Goal: Information Seeking & Learning: Learn about a topic

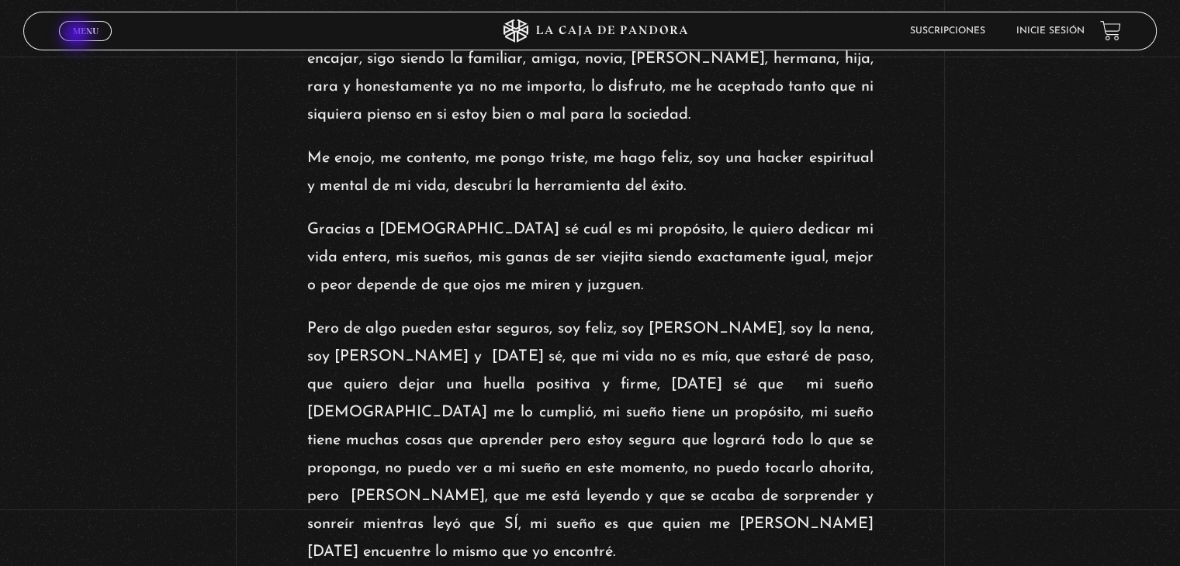
scroll to position [2166, 0]
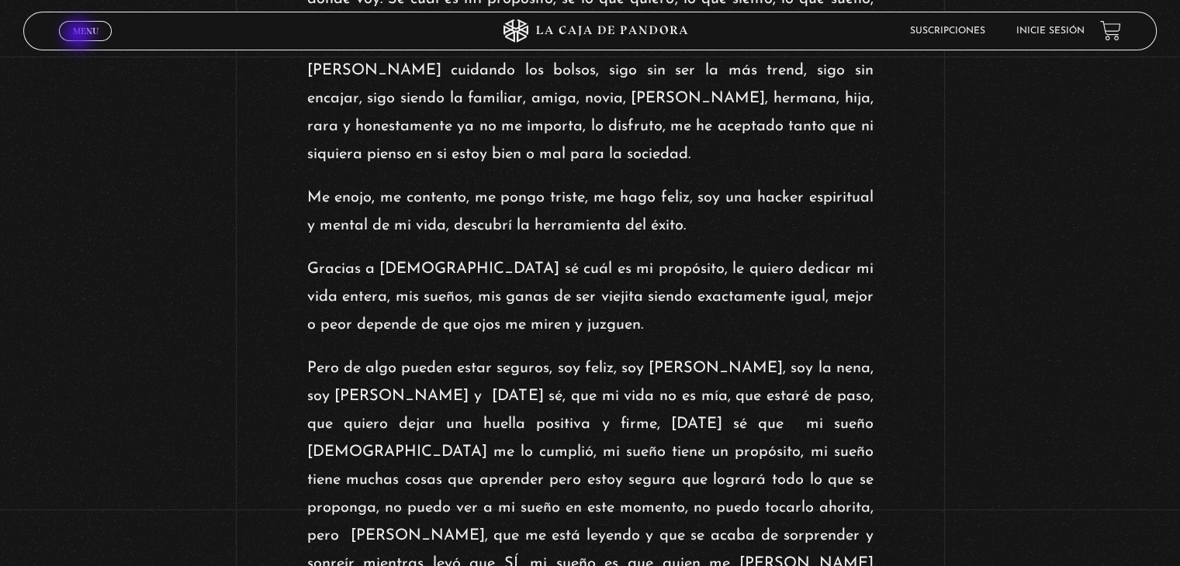
click at [80, 36] on link "Menu Cerrar" at bounding box center [85, 31] width 53 height 20
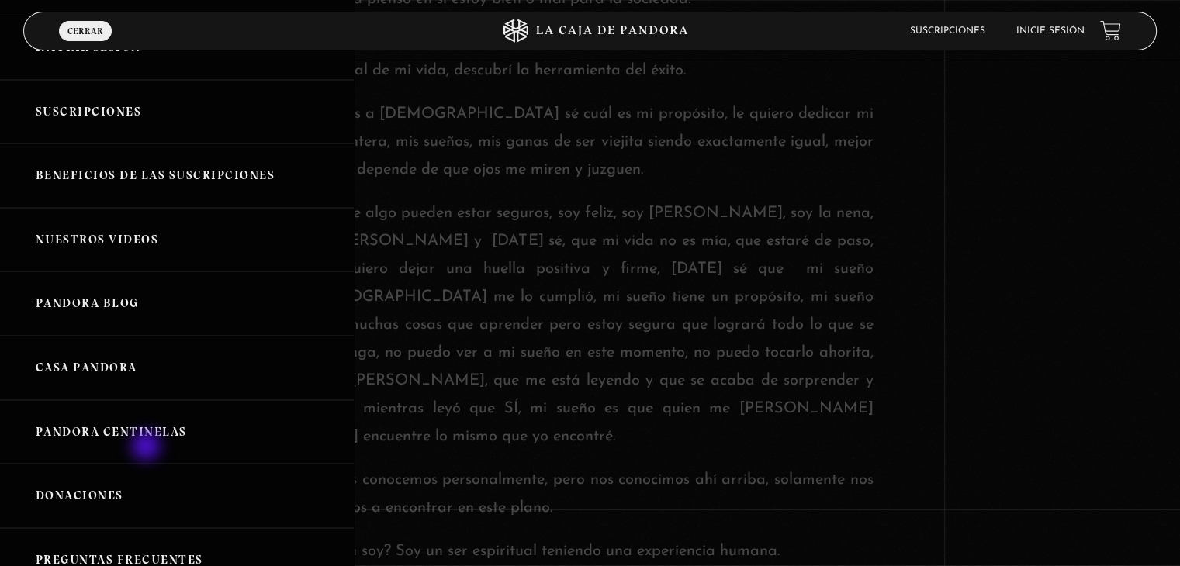
scroll to position [155, 0]
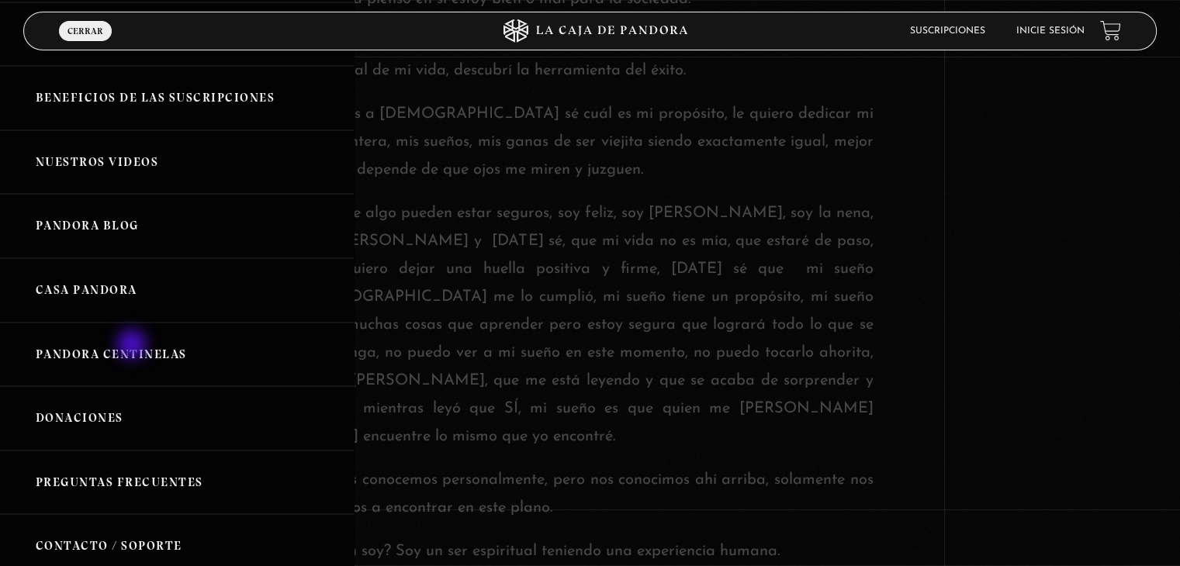
click at [133, 346] on link "Pandora Centinelas" at bounding box center [177, 355] width 354 height 64
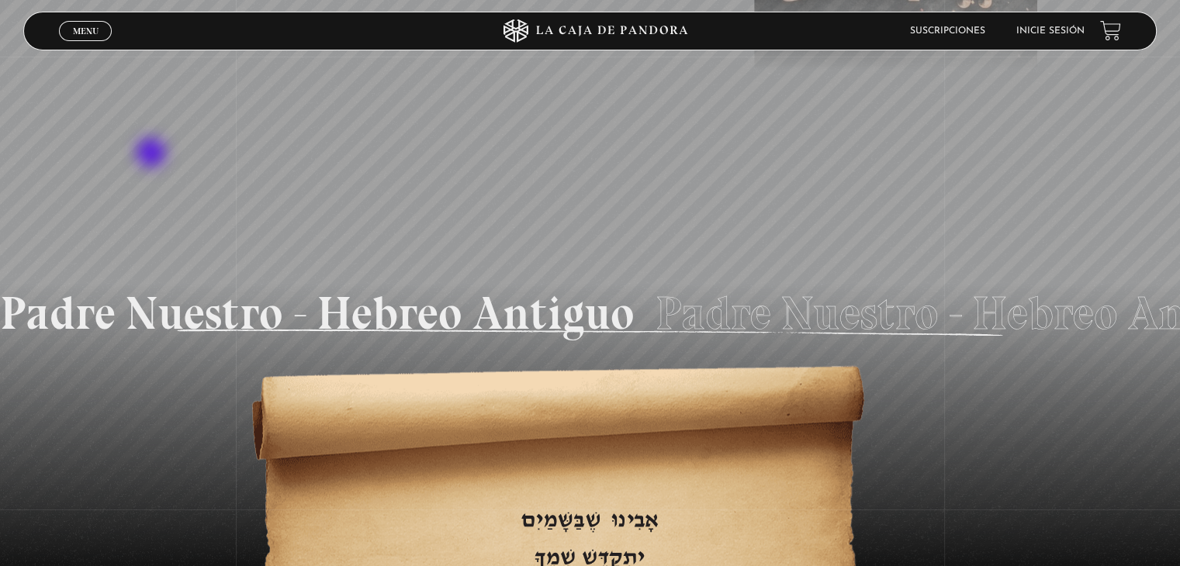
scroll to position [2056, 0]
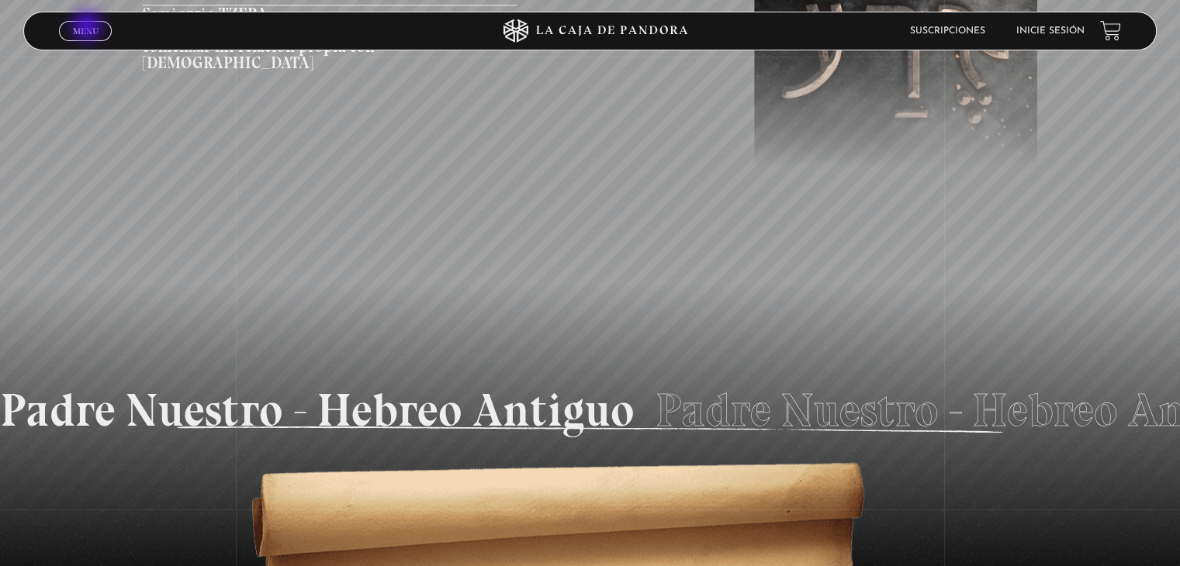
click at [88, 28] on span "Menu" at bounding box center [86, 30] width 26 height 9
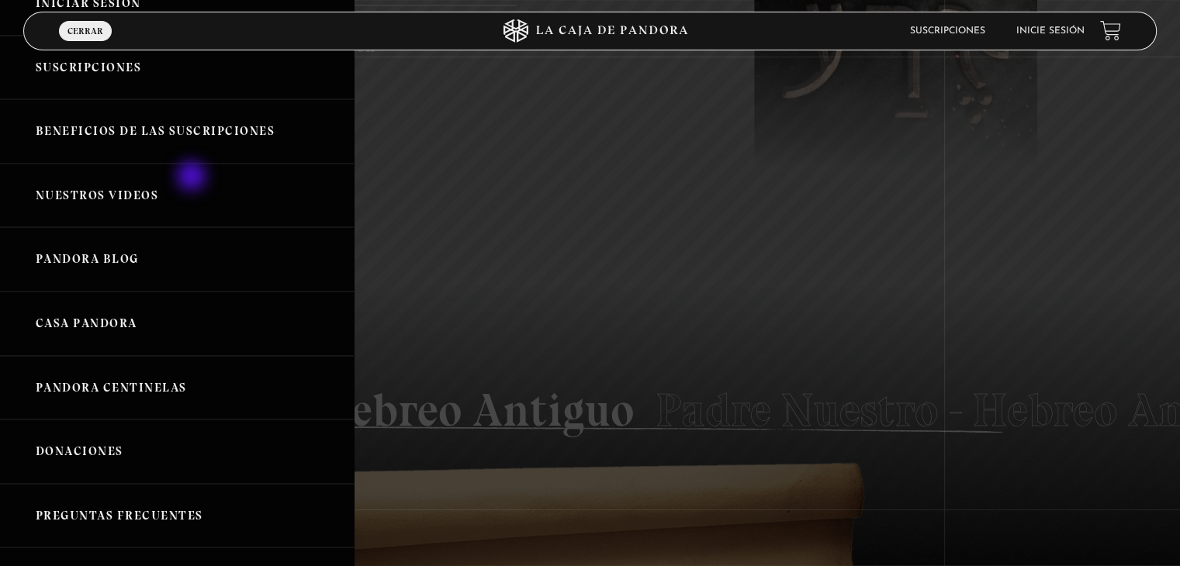
scroll to position [103, 0]
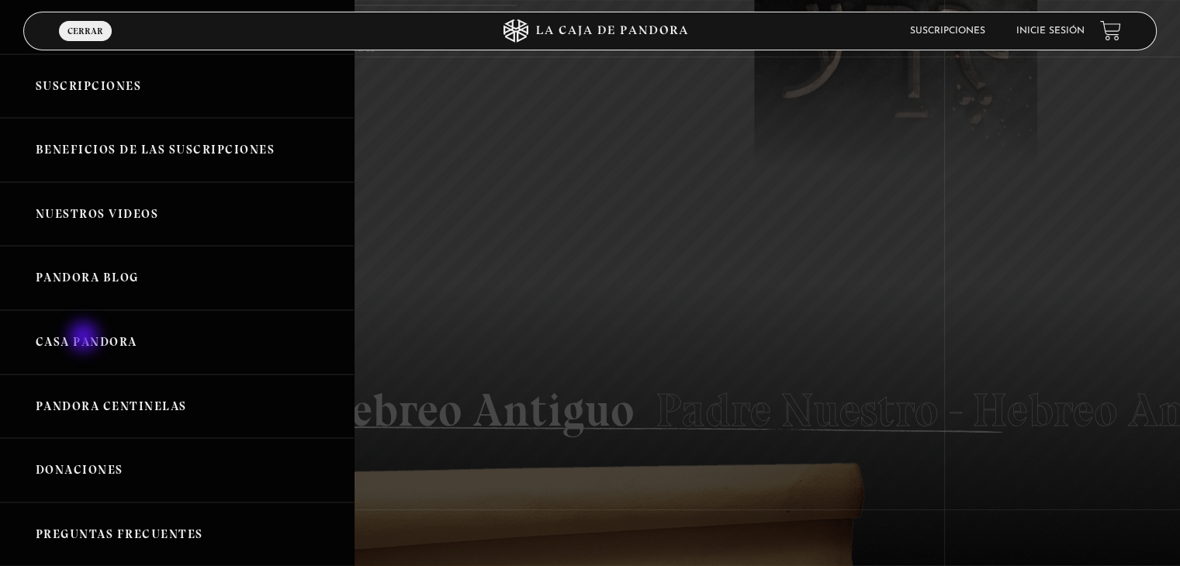
click at [85, 338] on link "Casa Pandora" at bounding box center [177, 342] width 354 height 64
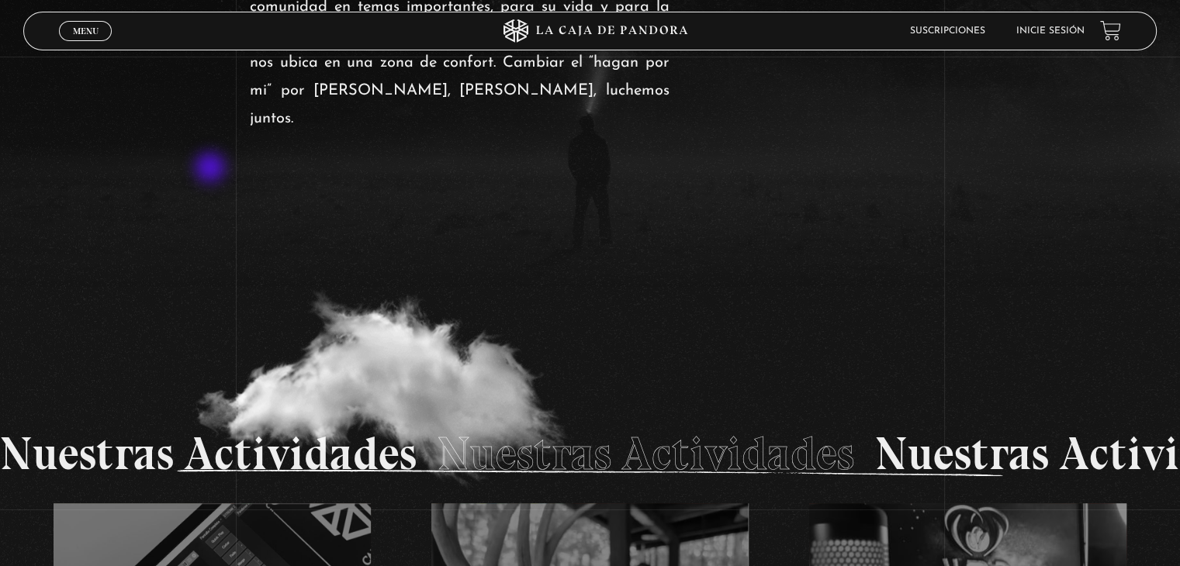
scroll to position [1936, 0]
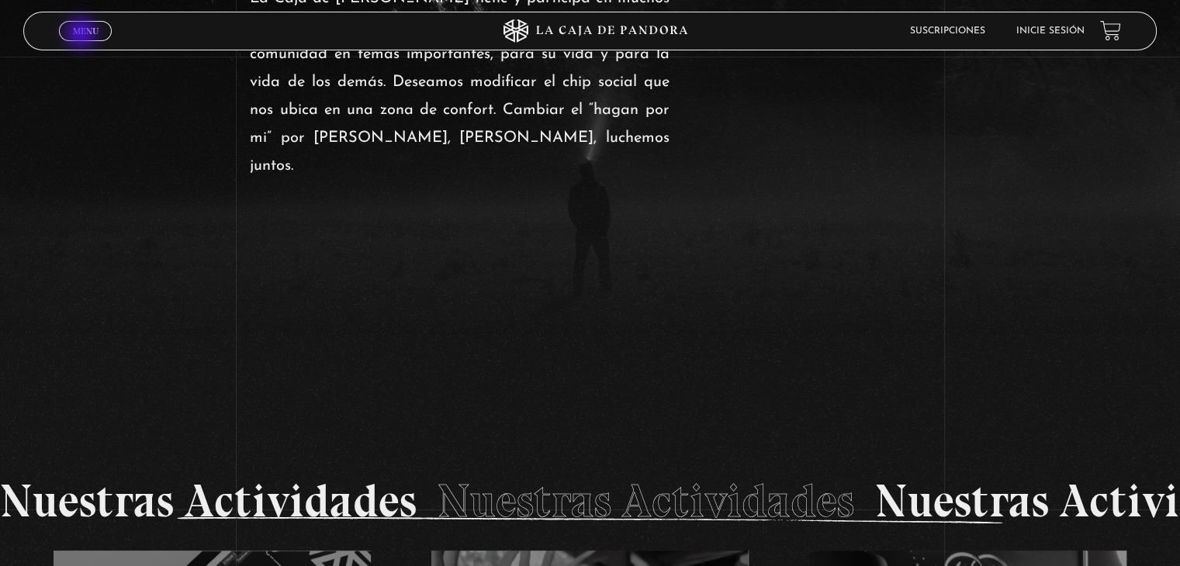
click at [82, 35] on span "Menu" at bounding box center [86, 30] width 26 height 9
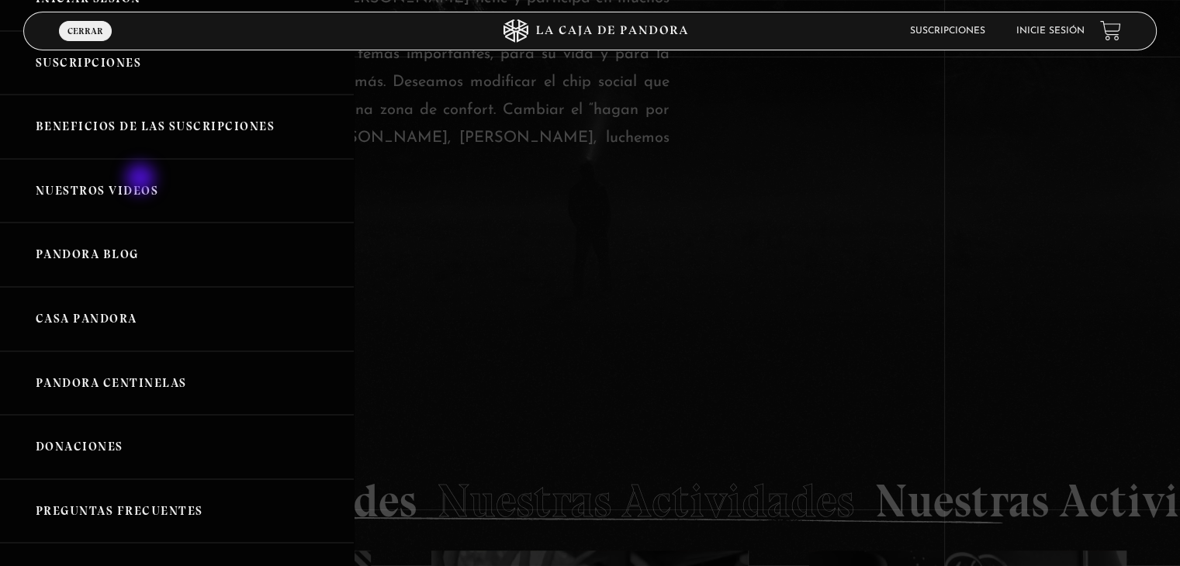
scroll to position [155, 0]
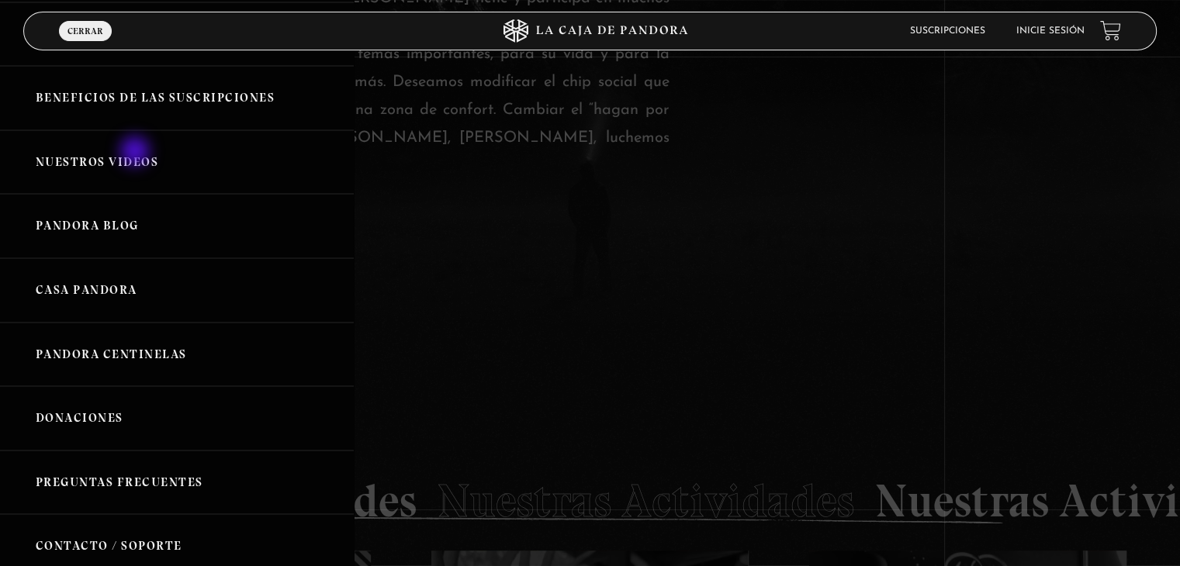
click at [137, 153] on link "Nuestros Videos" at bounding box center [177, 162] width 354 height 64
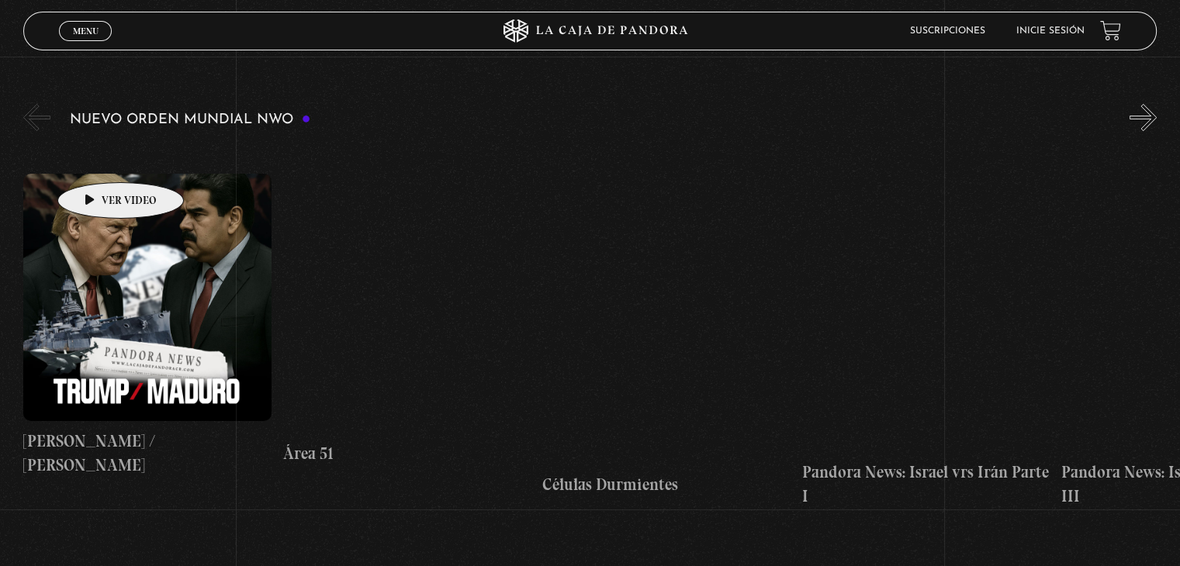
scroll to position [233, 0]
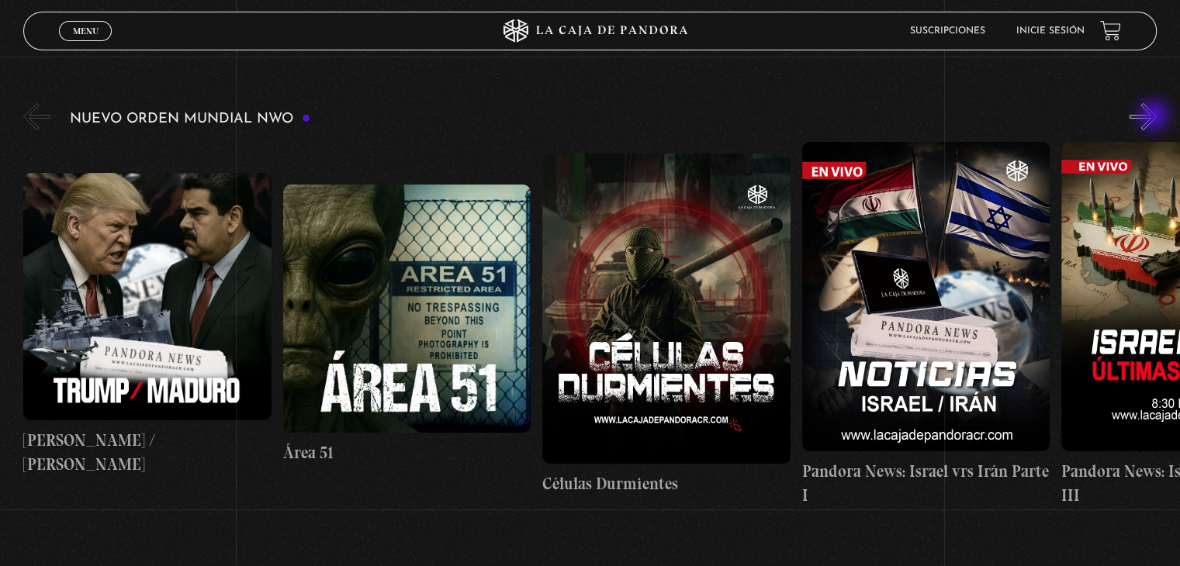
click at [1155, 117] on button "»" at bounding box center [1143, 116] width 27 height 27
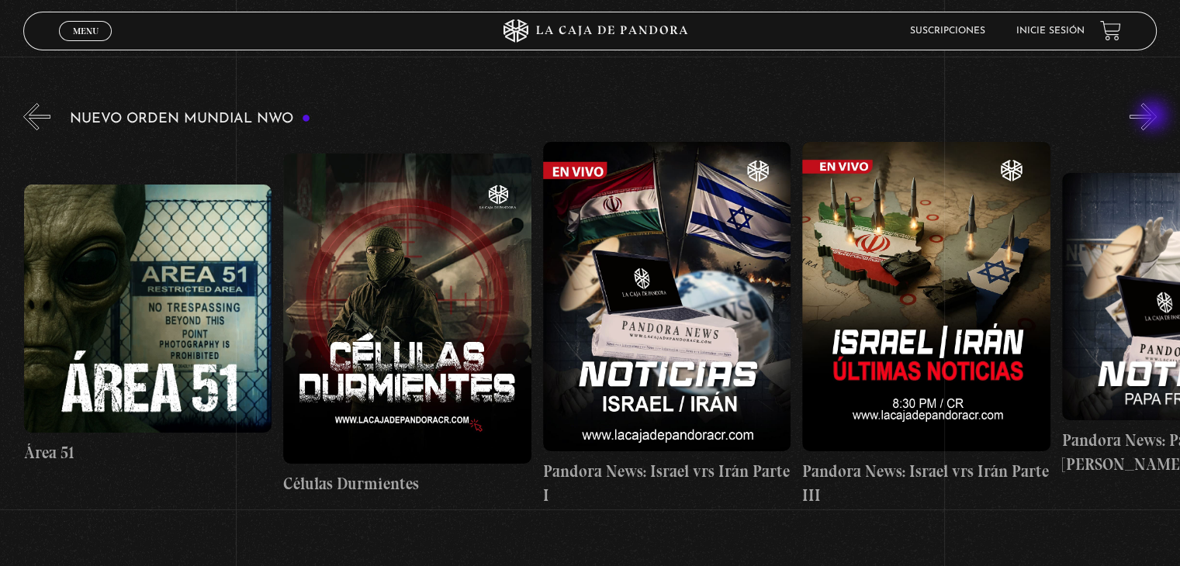
click at [1154, 117] on button "»" at bounding box center [1143, 116] width 27 height 27
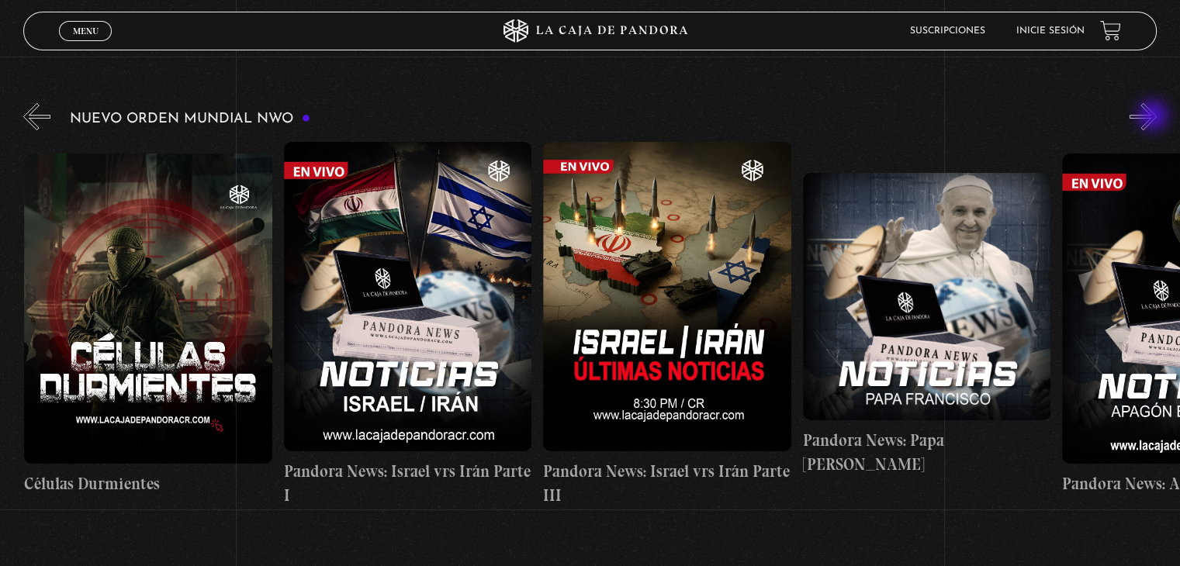
click at [1154, 117] on button "»" at bounding box center [1143, 116] width 27 height 27
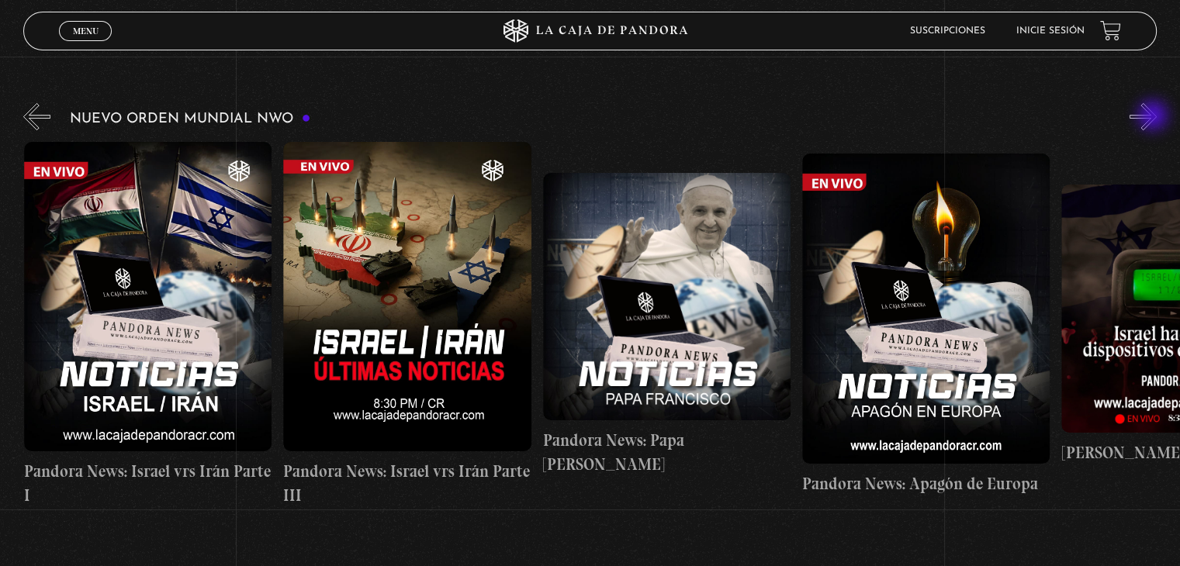
click at [1154, 117] on button "»" at bounding box center [1143, 116] width 27 height 27
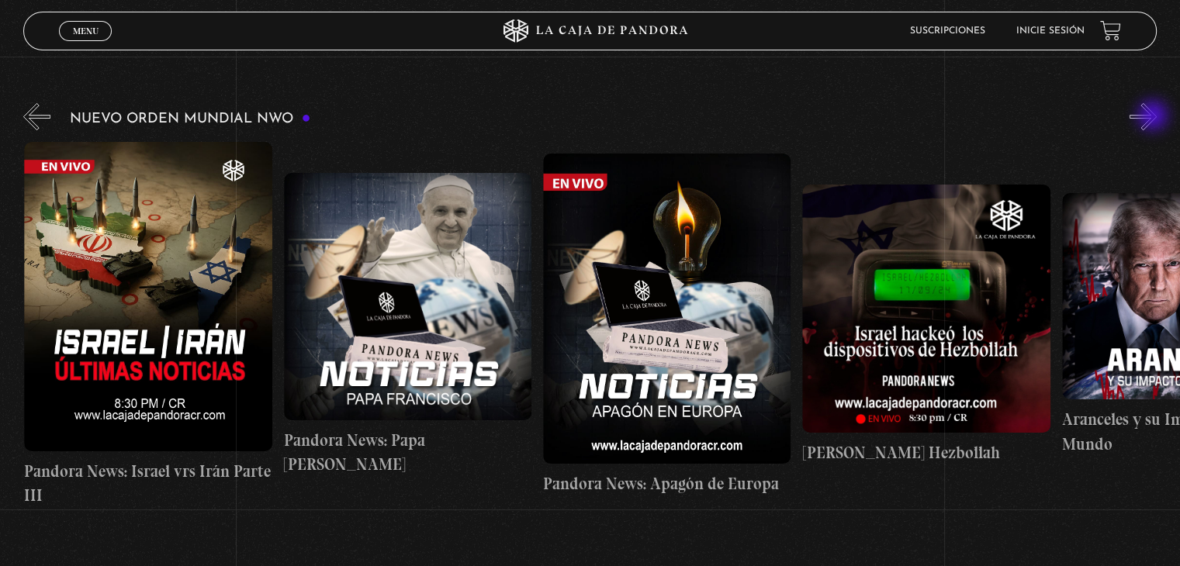
click at [1154, 117] on button "»" at bounding box center [1143, 116] width 27 height 27
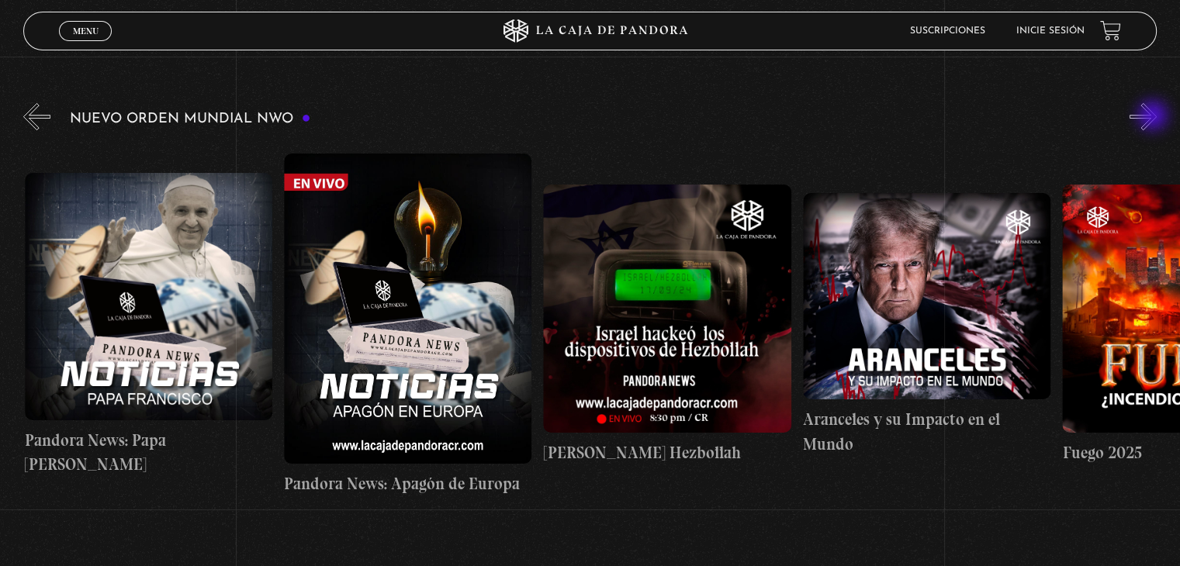
scroll to position [0, 1297]
click at [1153, 117] on button "»" at bounding box center [1143, 116] width 27 height 27
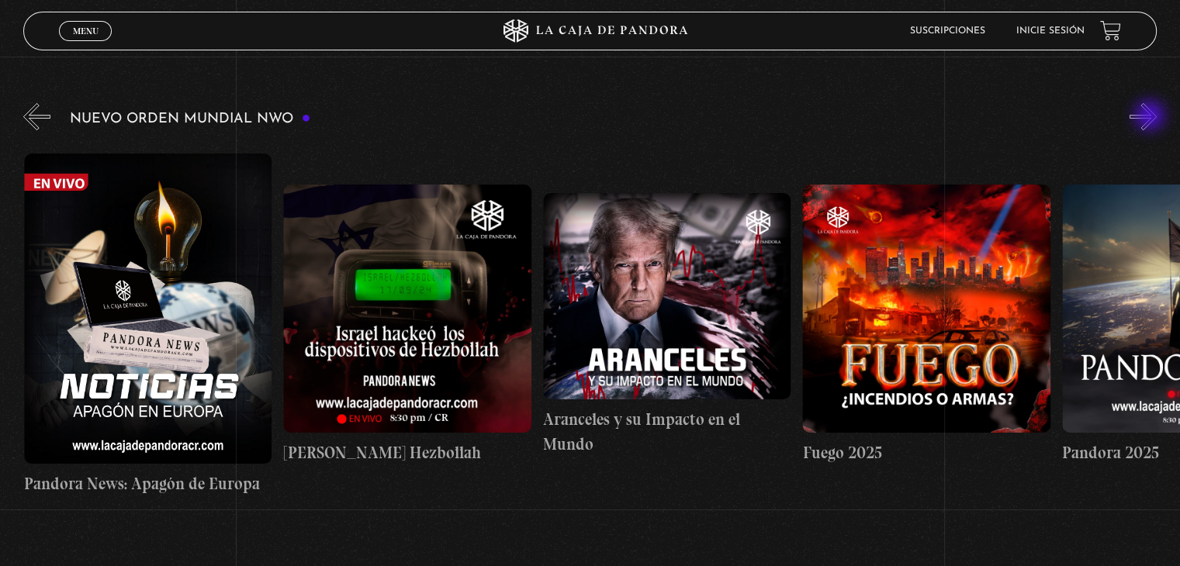
scroll to position [0, 1556]
click at [1147, 117] on button "»" at bounding box center [1143, 116] width 27 height 27
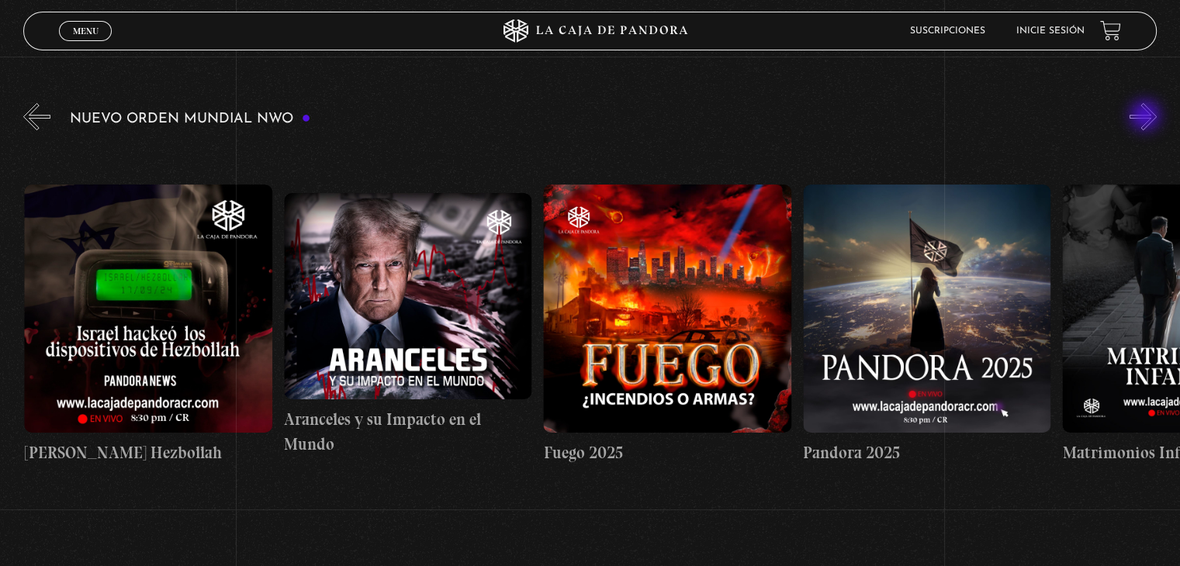
scroll to position [0, 1815]
click at [1147, 117] on button "»" at bounding box center [1143, 116] width 27 height 27
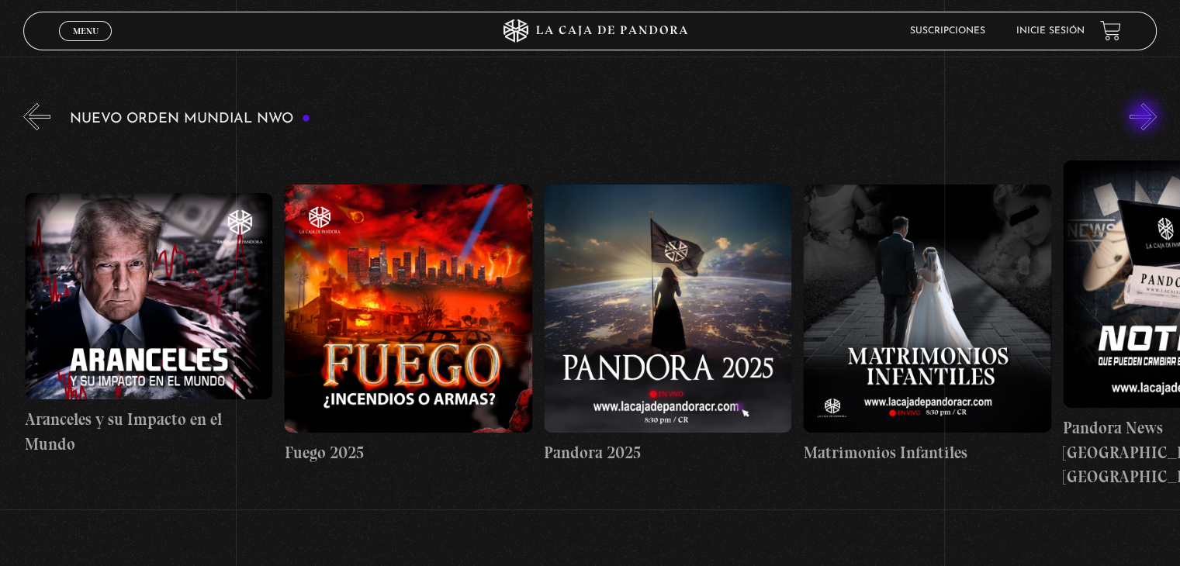
scroll to position [0, 2075]
click at [1144, 117] on button "»" at bounding box center [1143, 116] width 27 height 27
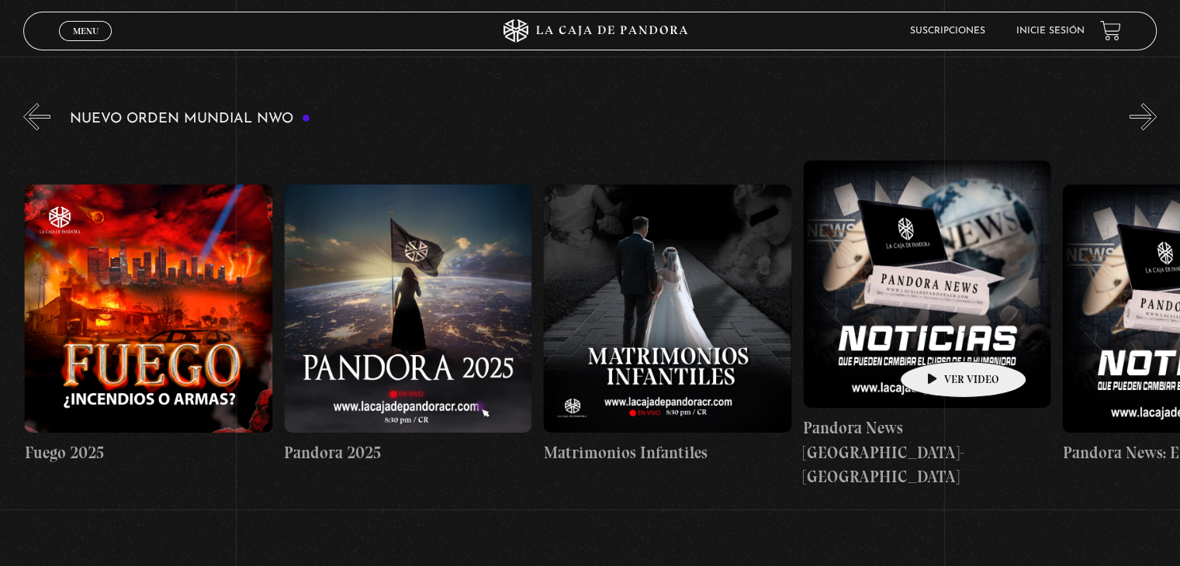
scroll to position [0, 2335]
click at [43, 114] on button "«" at bounding box center [36, 116] width 27 height 27
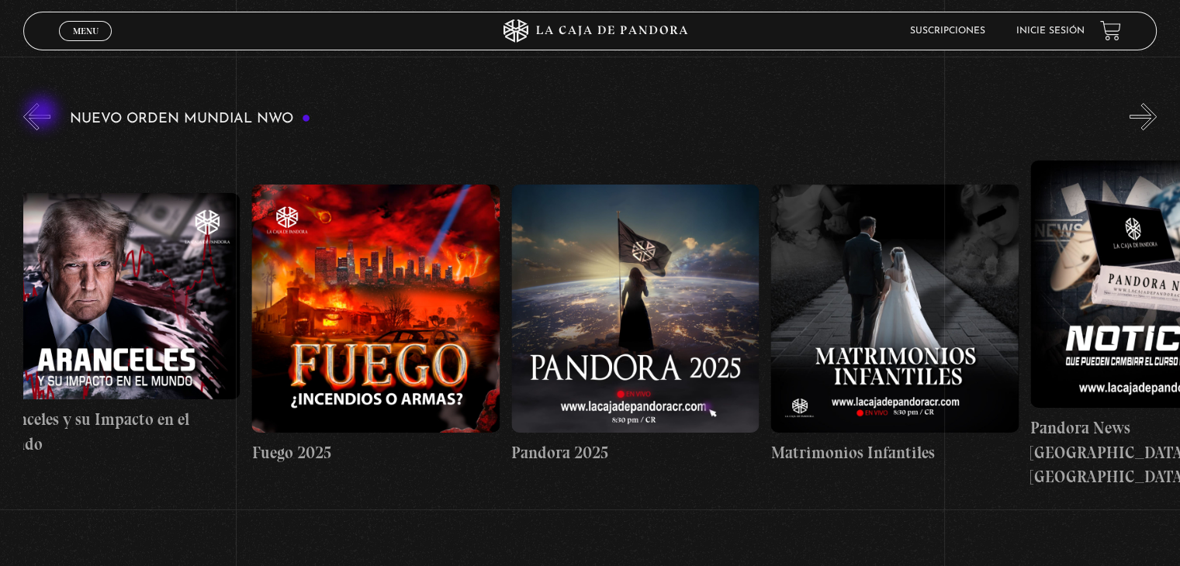
click at [43, 114] on button "«" at bounding box center [36, 116] width 27 height 27
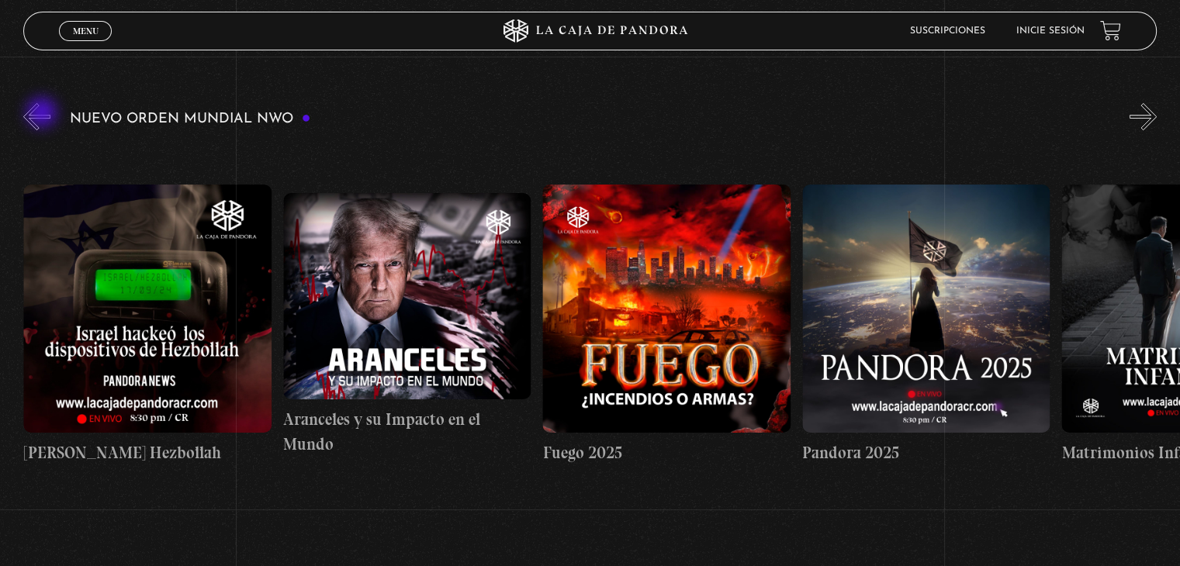
scroll to position [0, 1815]
click at [52, 115] on div "Nuevo Orden Mundial NWO Trump / Maduro Área 51 Células Durmientes Pandora News:…" at bounding box center [601, 304] width 1157 height 408
click at [41, 116] on button "«" at bounding box center [36, 116] width 27 height 27
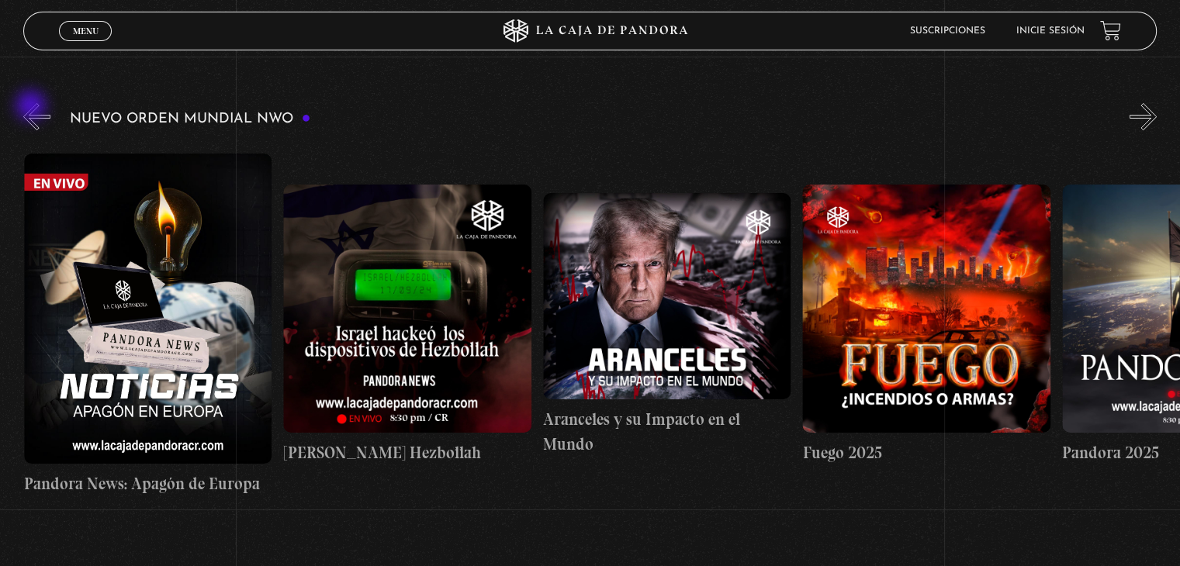
click at [34, 109] on button "«" at bounding box center [36, 116] width 27 height 27
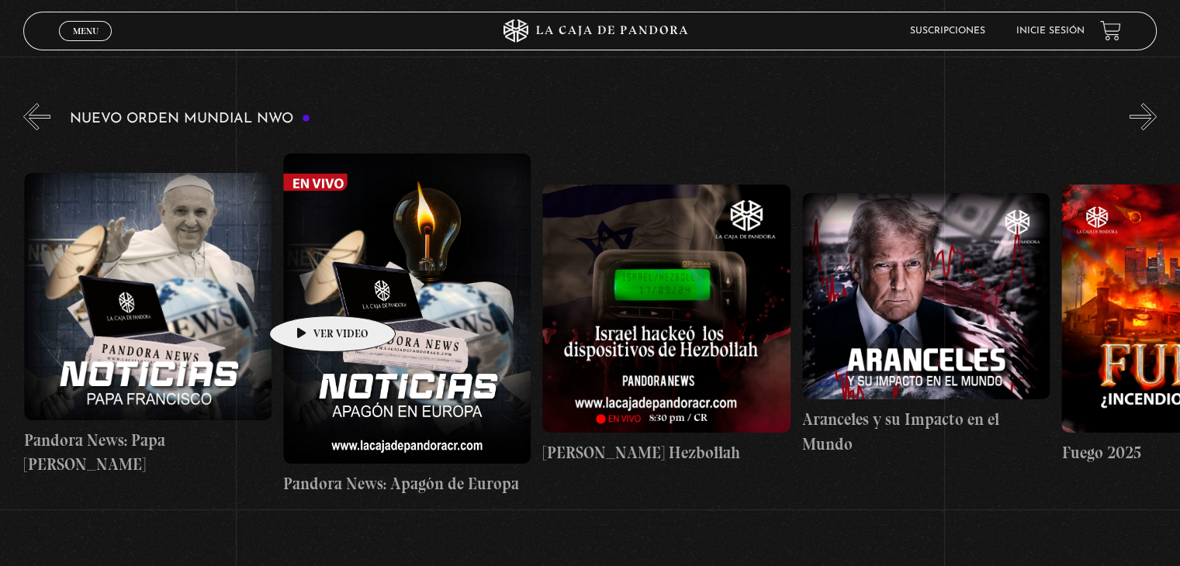
scroll to position [0, 1297]
click at [308, 292] on figure at bounding box center [406, 309] width 247 height 310
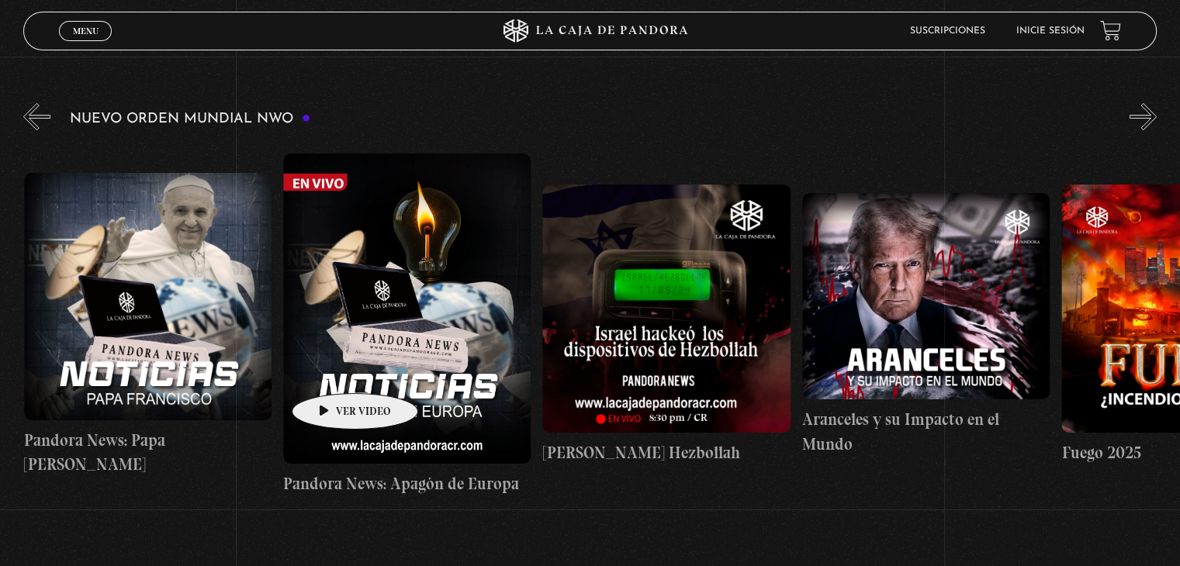
click at [330, 370] on figure at bounding box center [406, 309] width 247 height 310
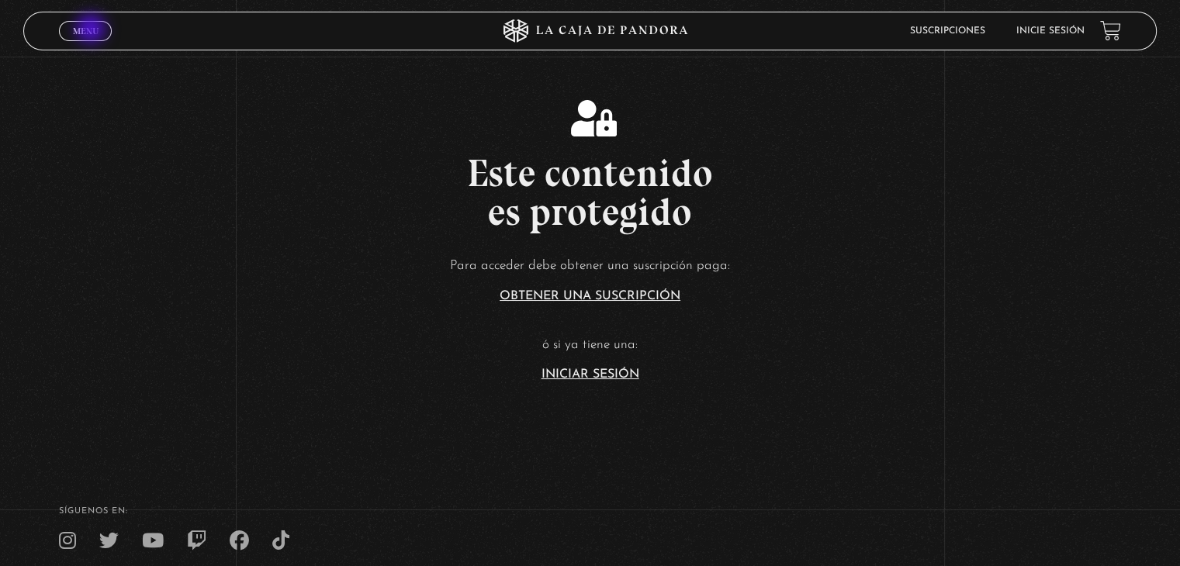
click at [93, 30] on span "Menu" at bounding box center [86, 30] width 26 height 9
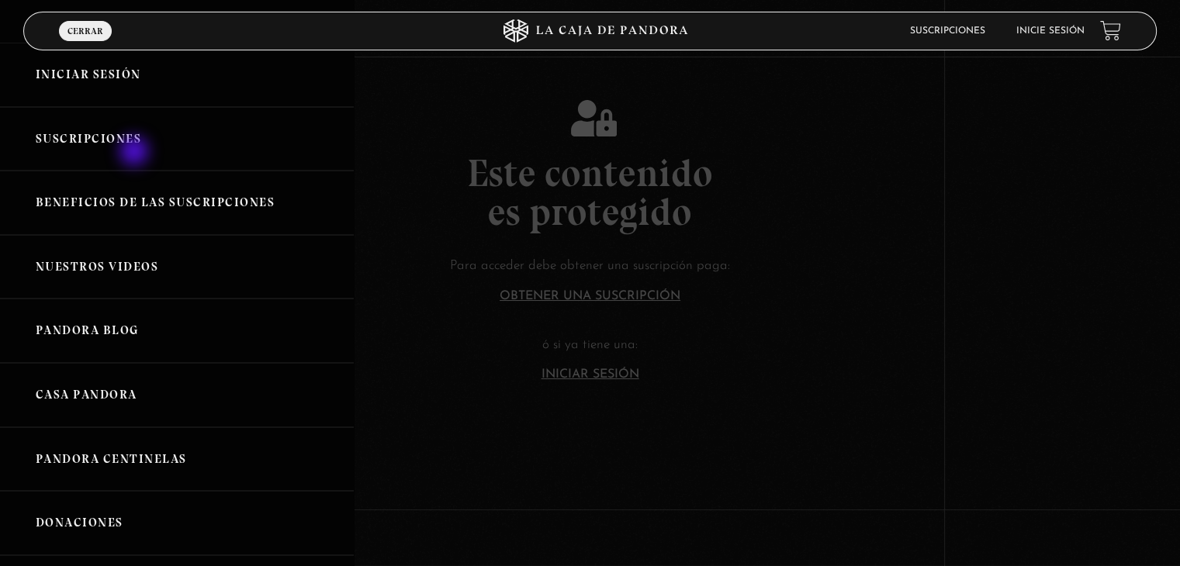
scroll to position [78, 0]
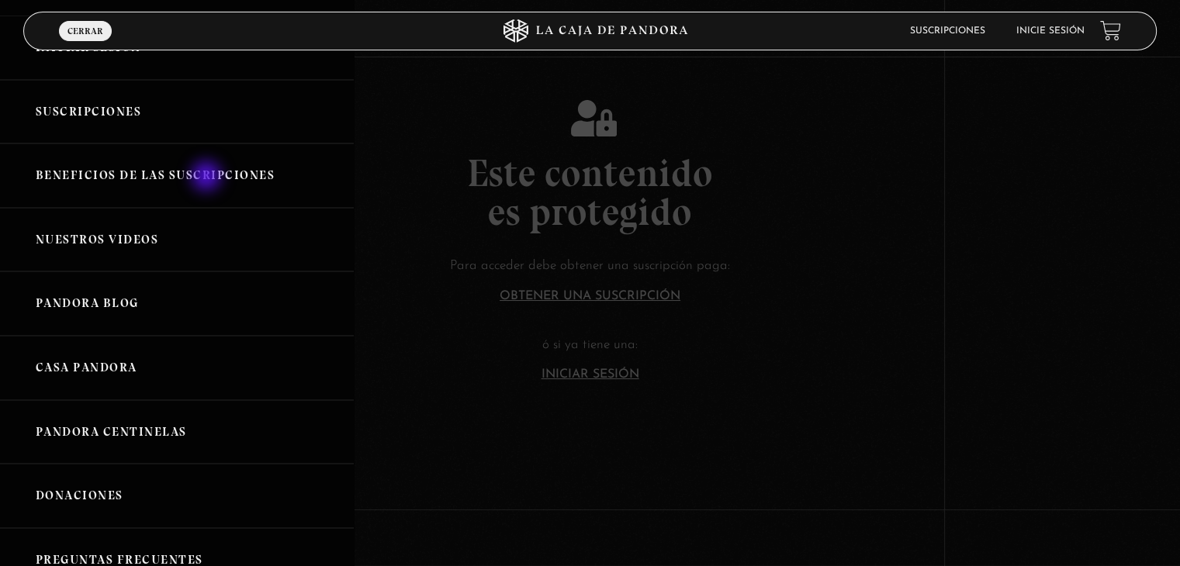
click at [208, 178] on link "Beneficios de las suscripciones" at bounding box center [177, 176] width 354 height 64
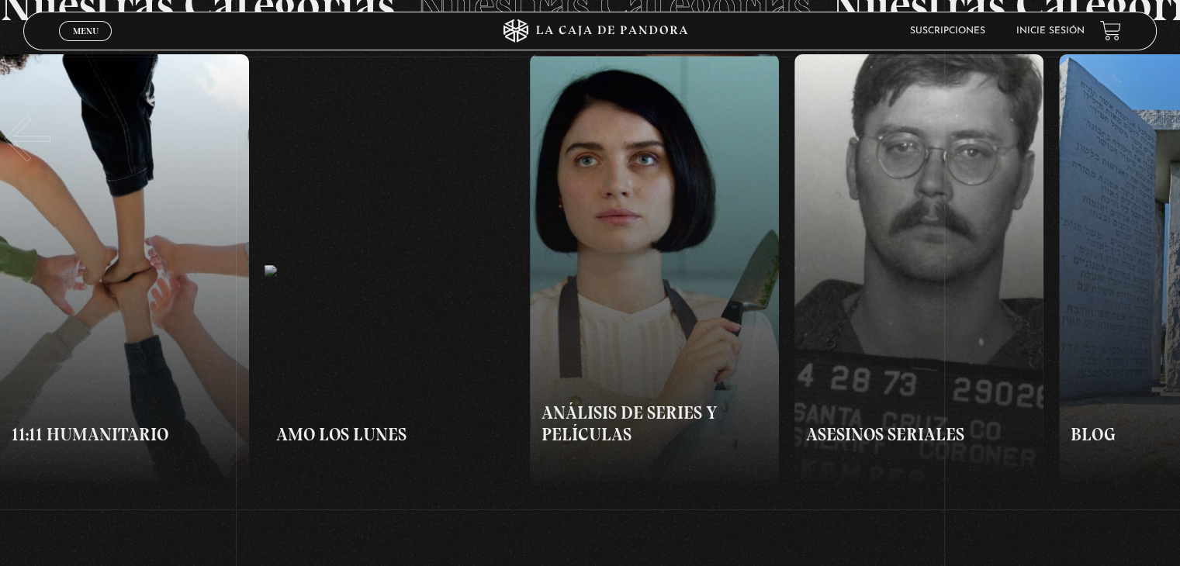
scroll to position [1164, 0]
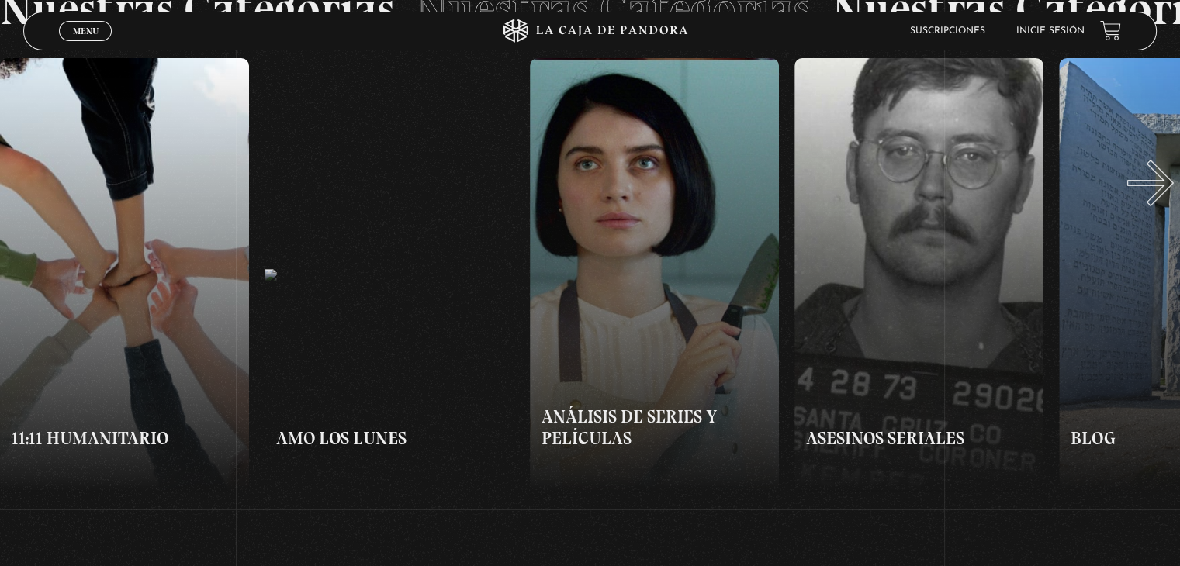
click at [1170, 199] on button "»" at bounding box center [885, 275] width 590 height 434
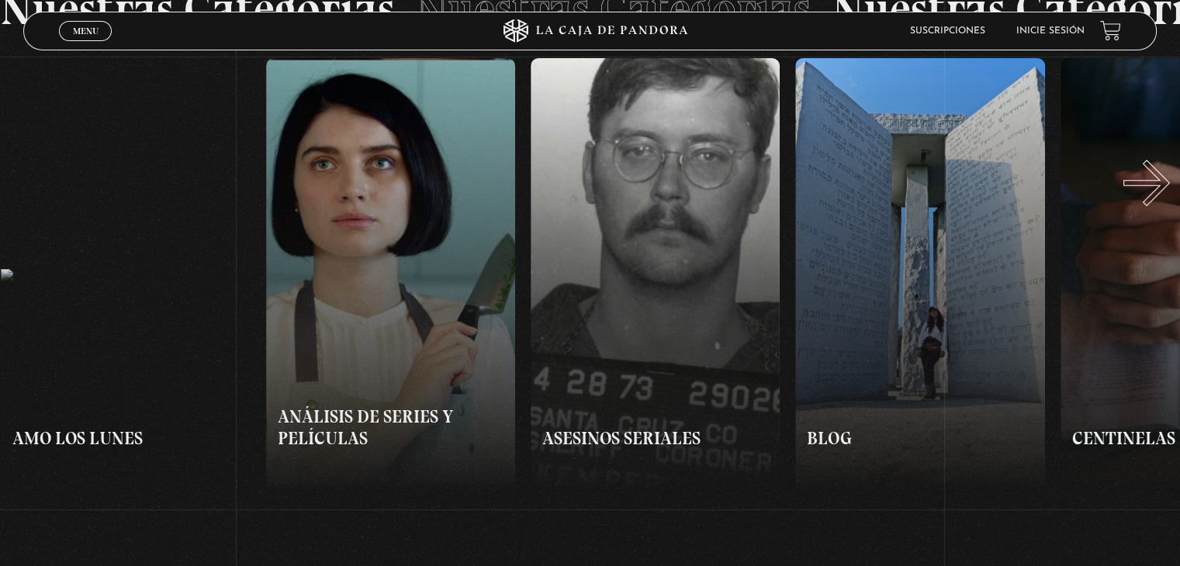
click at [1166, 199] on button "»" at bounding box center [885, 275] width 590 height 434
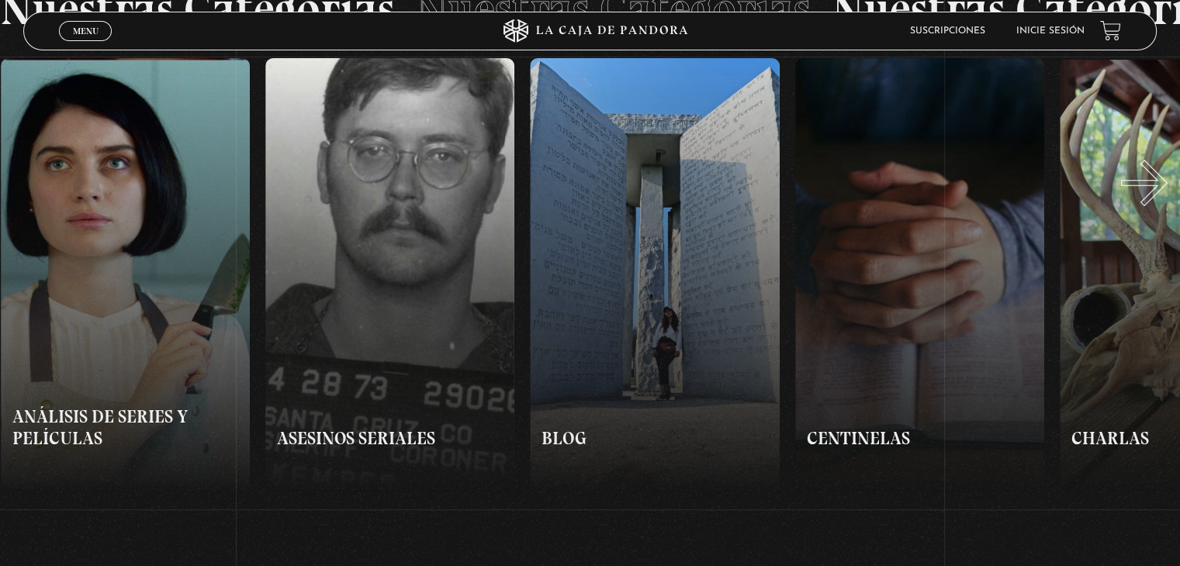
click at [1164, 199] on button "»" at bounding box center [885, 275] width 590 height 434
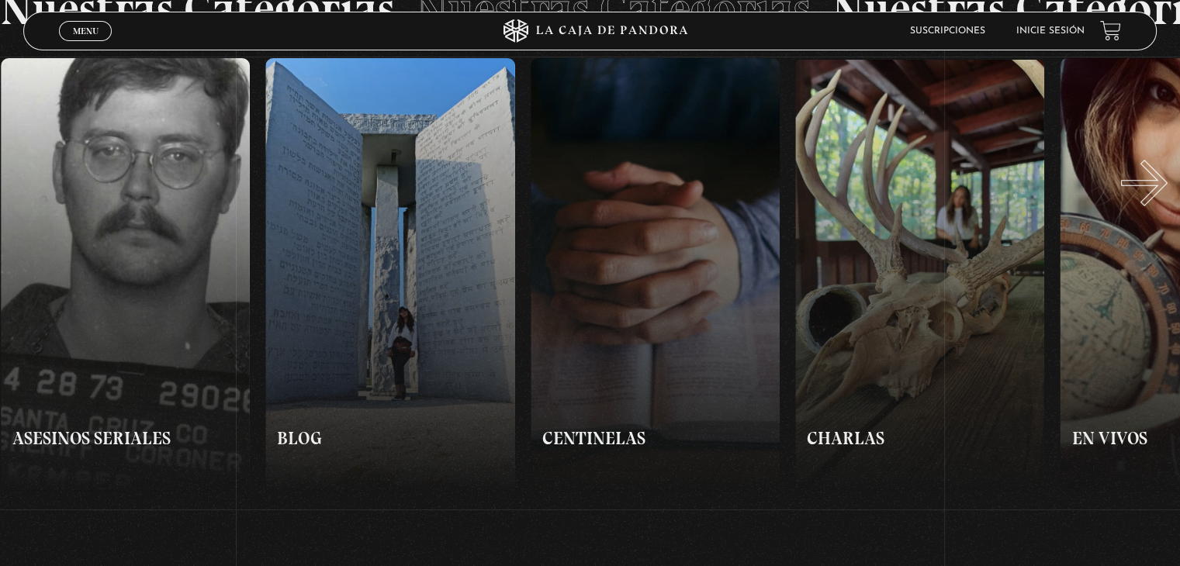
click at [1164, 199] on button "»" at bounding box center [885, 275] width 590 height 434
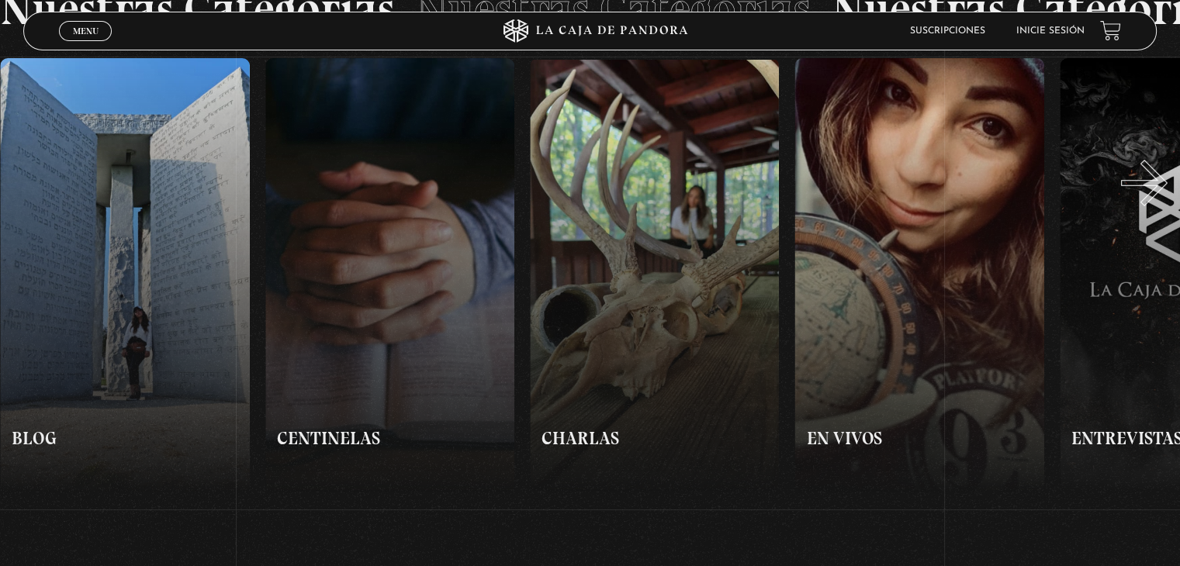
click at [1164, 199] on button "»" at bounding box center [885, 275] width 590 height 434
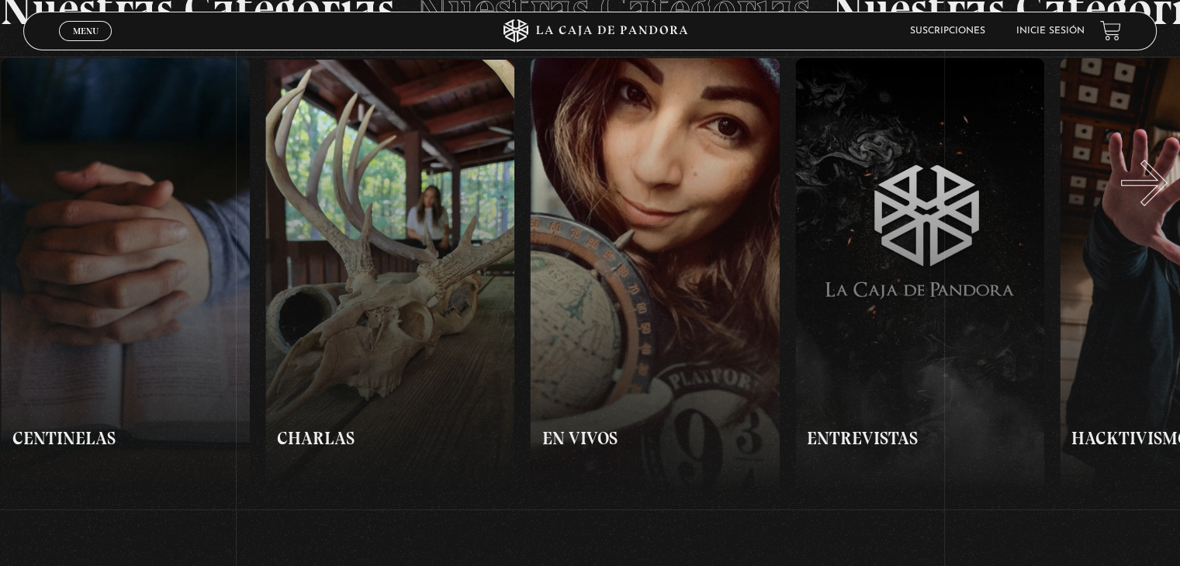
click at [1164, 199] on button "»" at bounding box center [885, 275] width 590 height 434
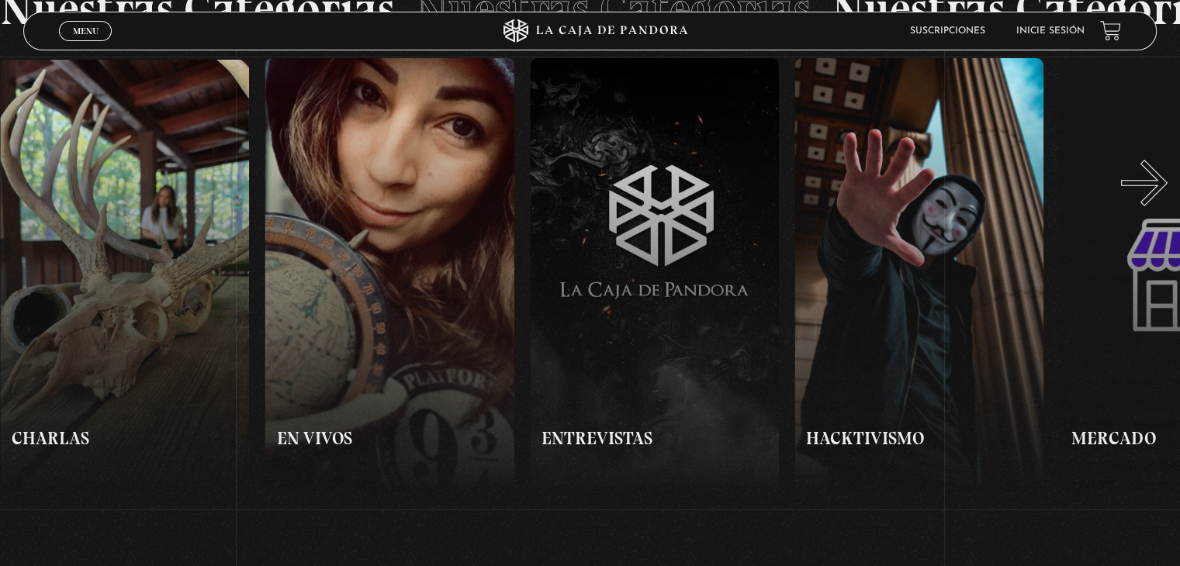
click at [1164, 199] on button "»" at bounding box center [885, 275] width 590 height 434
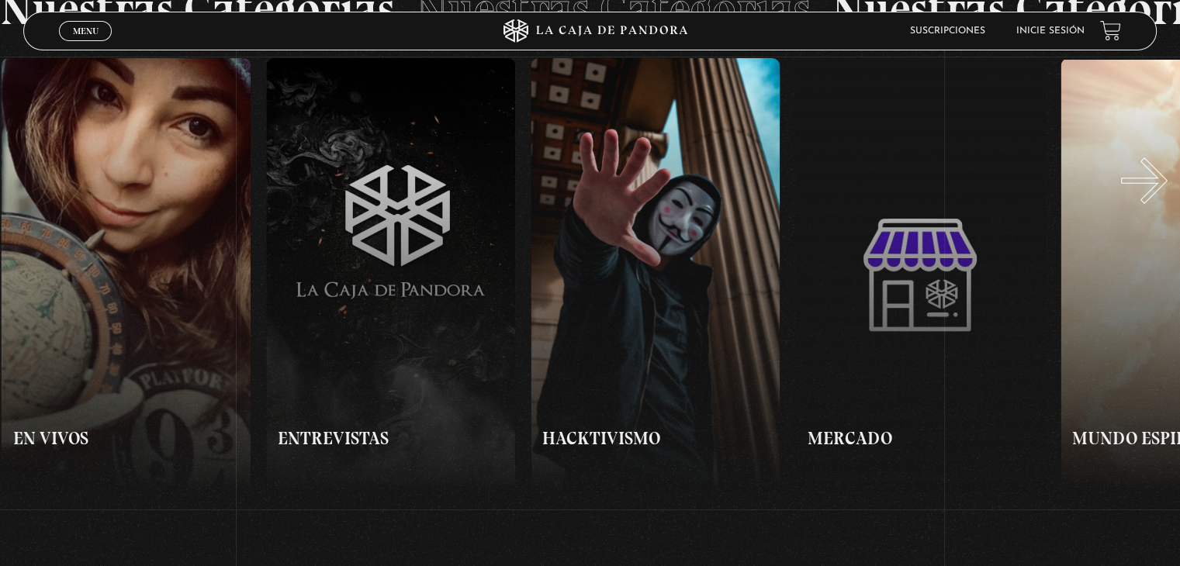
click at [1164, 196] on button "»" at bounding box center [885, 275] width 590 height 434
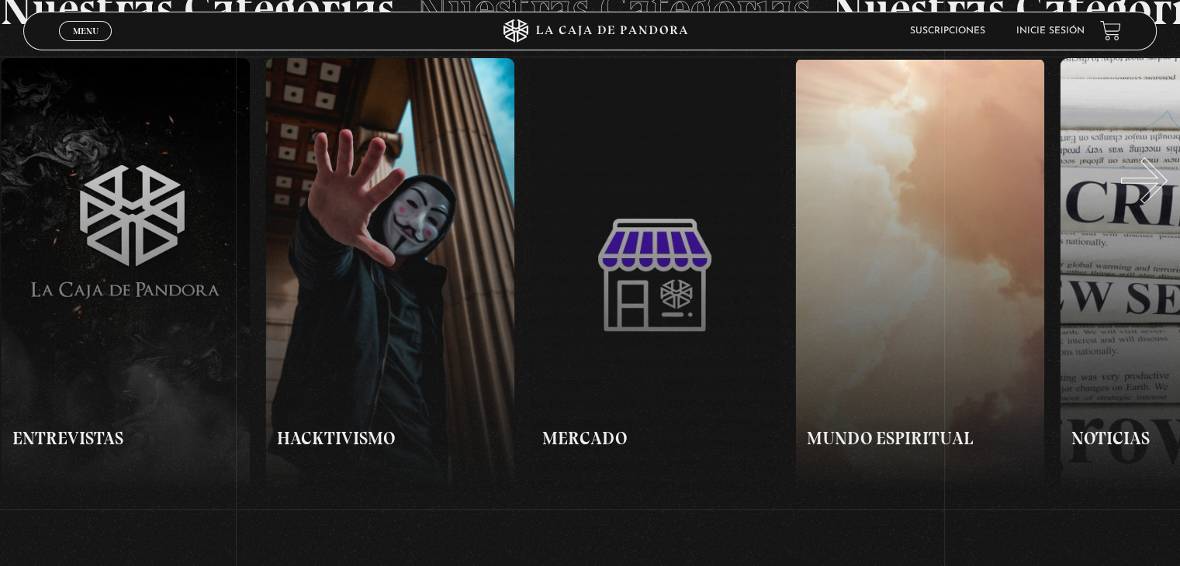
click at [1164, 196] on button "»" at bounding box center [885, 275] width 590 height 434
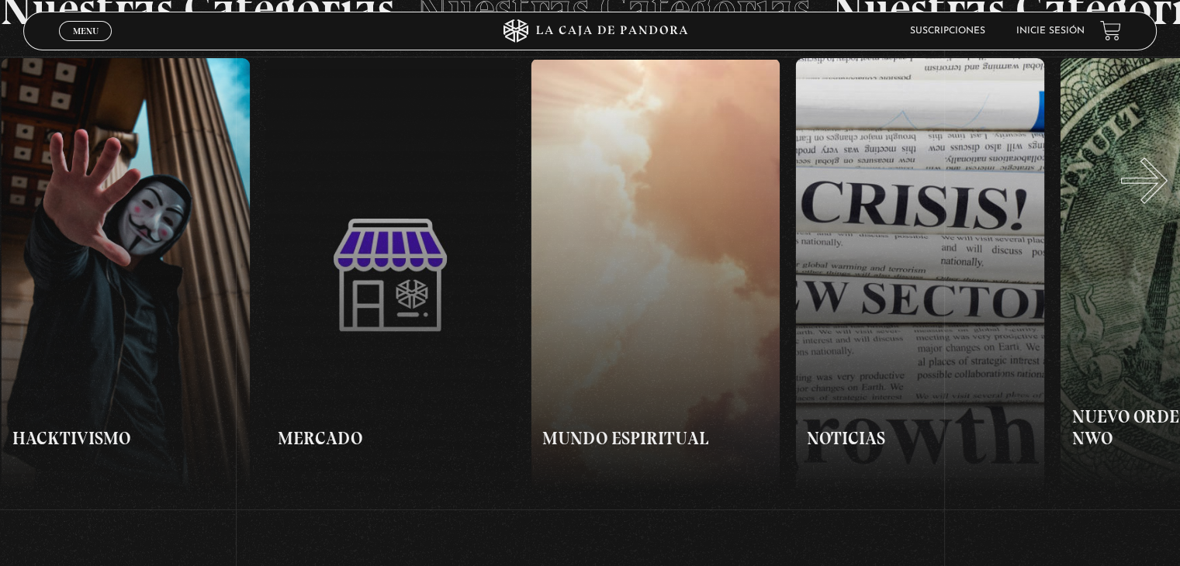
click at [1164, 196] on button "»" at bounding box center [885, 275] width 590 height 434
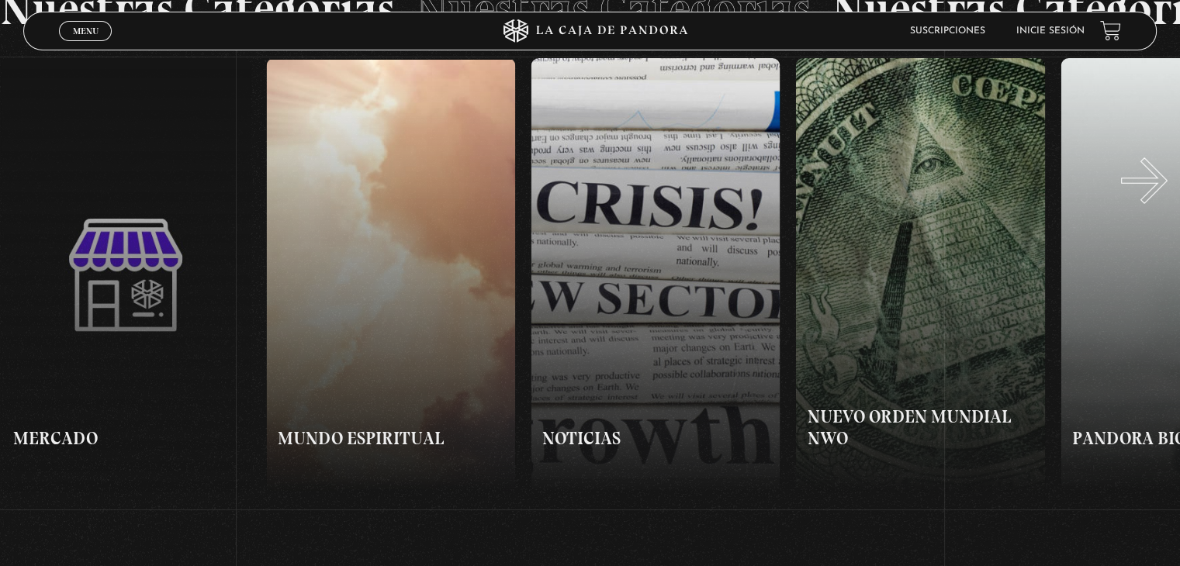
click at [1164, 195] on button "»" at bounding box center [885, 275] width 590 height 434
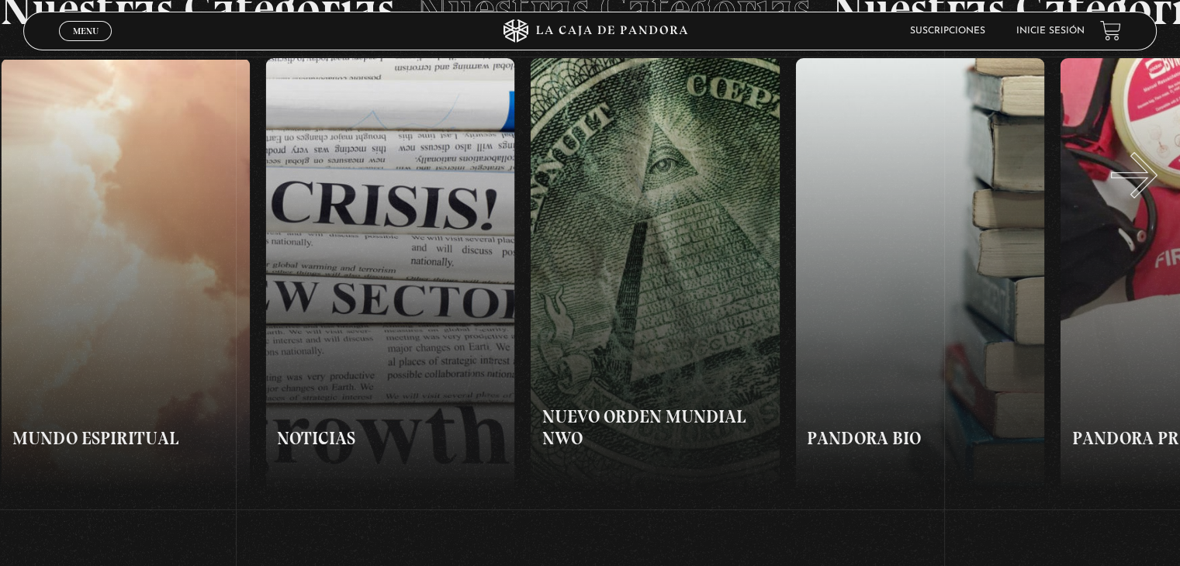
click at [1154, 191] on button "»" at bounding box center [885, 275] width 590 height 434
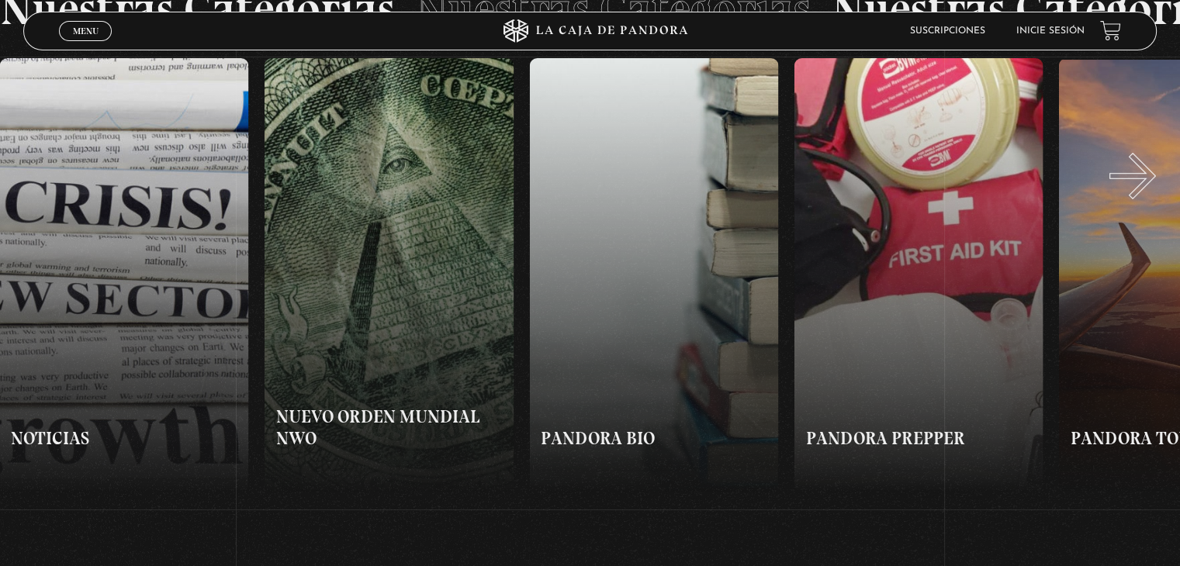
click at [1152, 192] on button "»" at bounding box center [885, 275] width 590 height 434
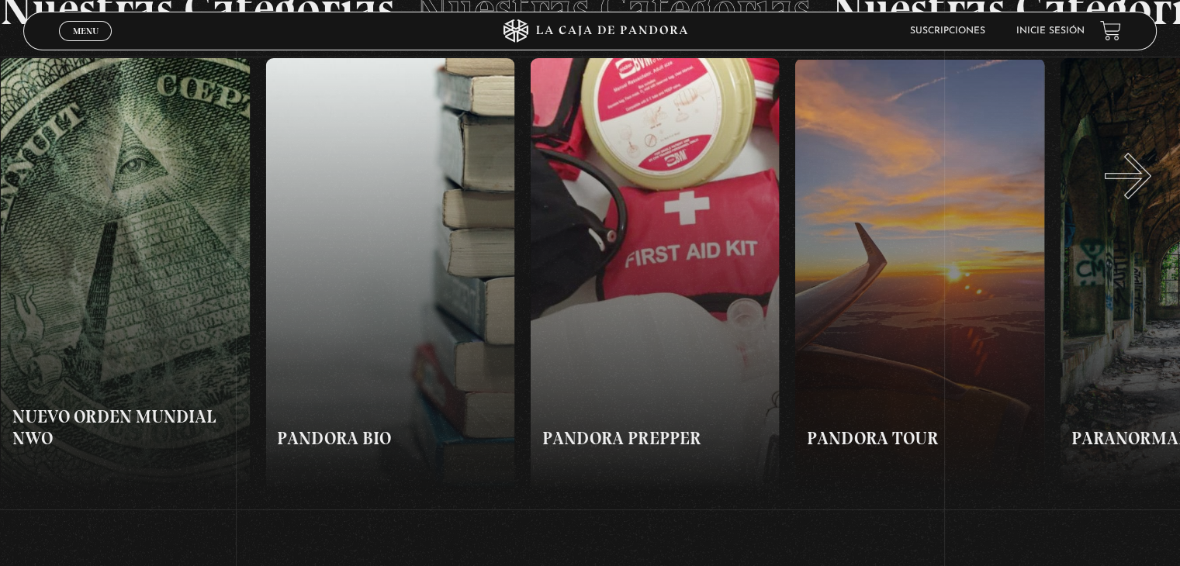
click at [1147, 192] on button "»" at bounding box center [885, 275] width 590 height 434
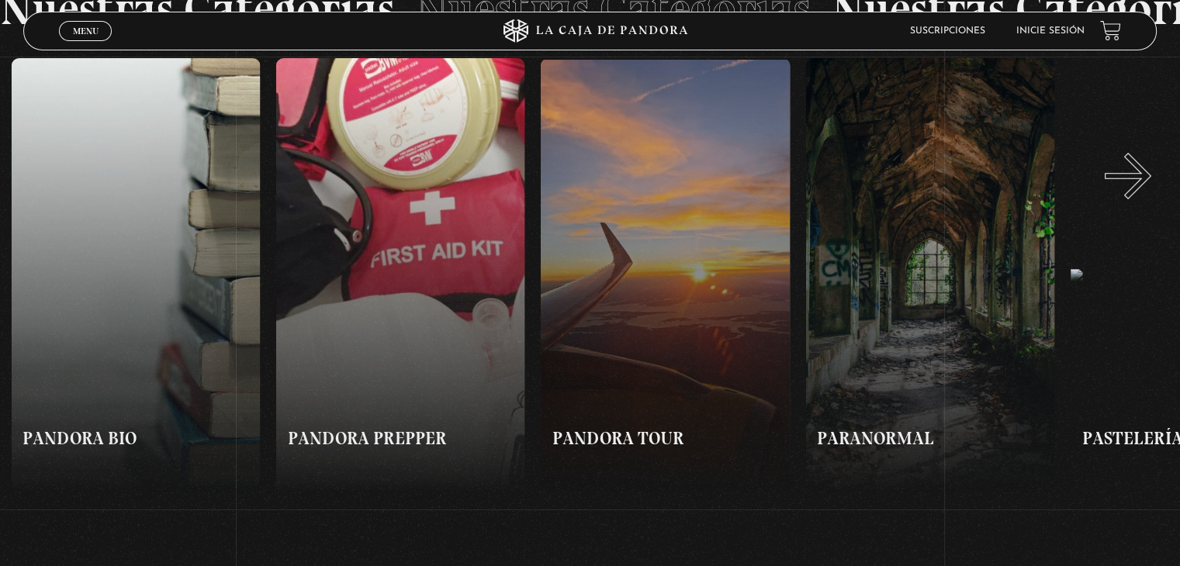
scroll to position [0, 3707]
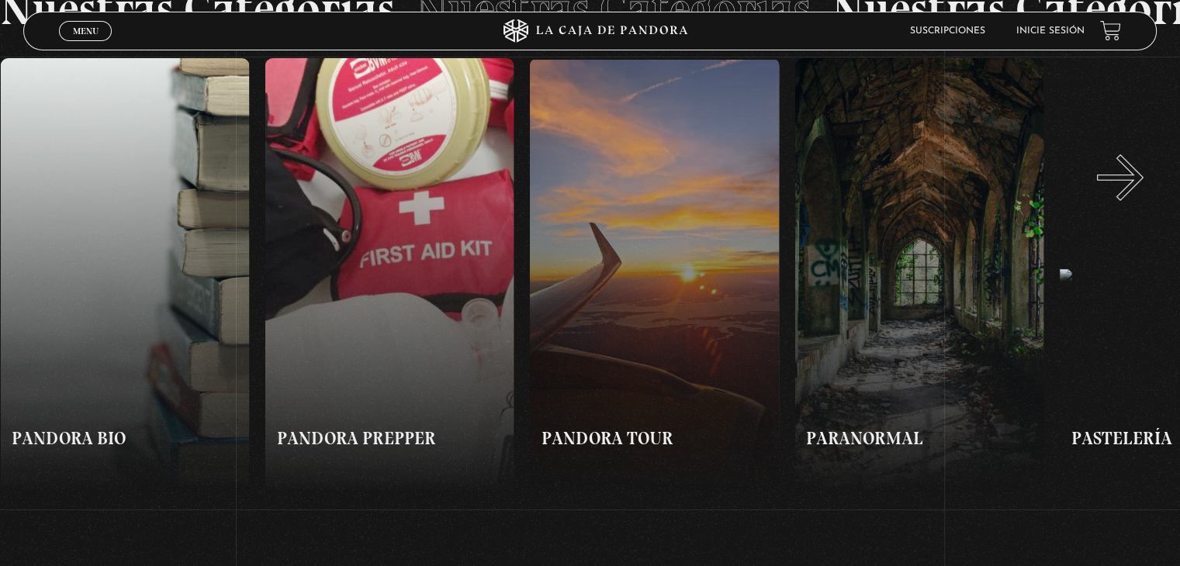
click at [1140, 193] on button "»" at bounding box center [885, 275] width 590 height 434
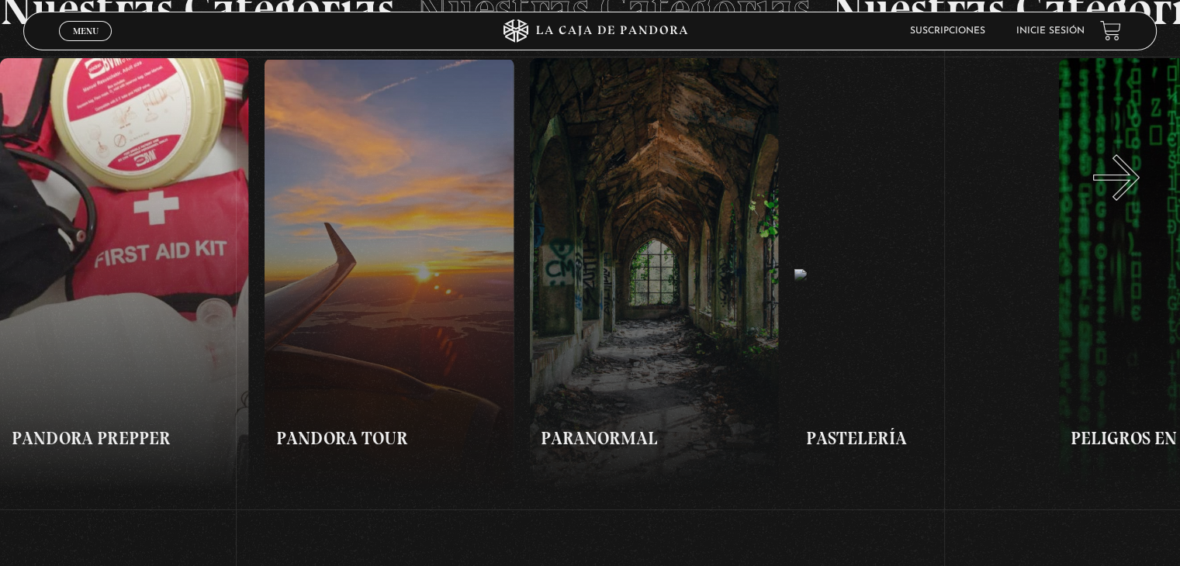
click at [1136, 193] on button "»" at bounding box center [885, 275] width 590 height 434
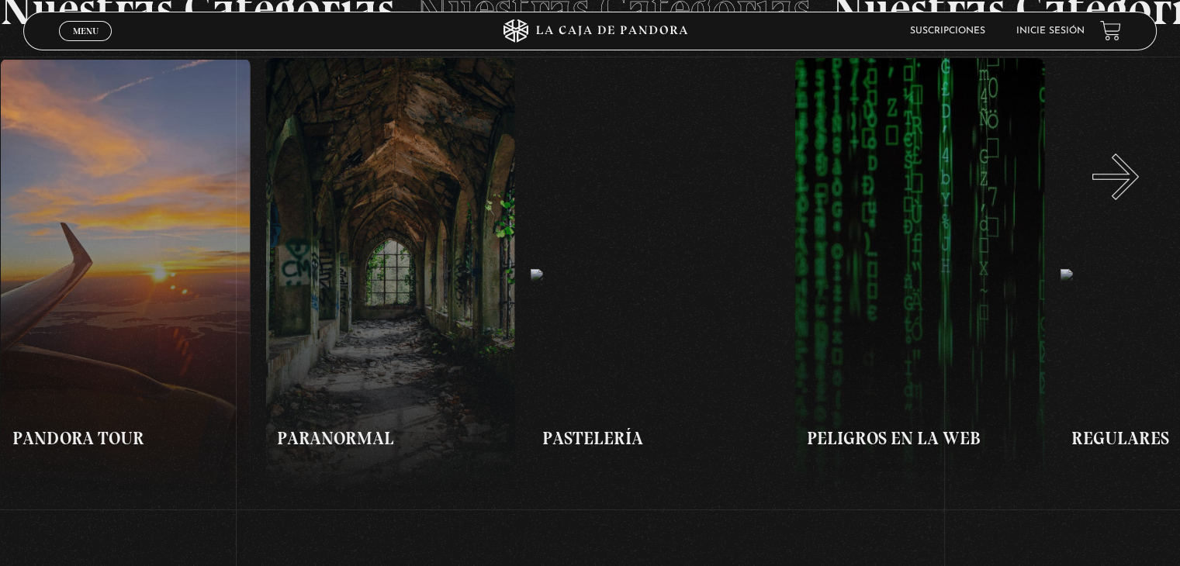
click at [1134, 192] on button "»" at bounding box center [885, 275] width 590 height 434
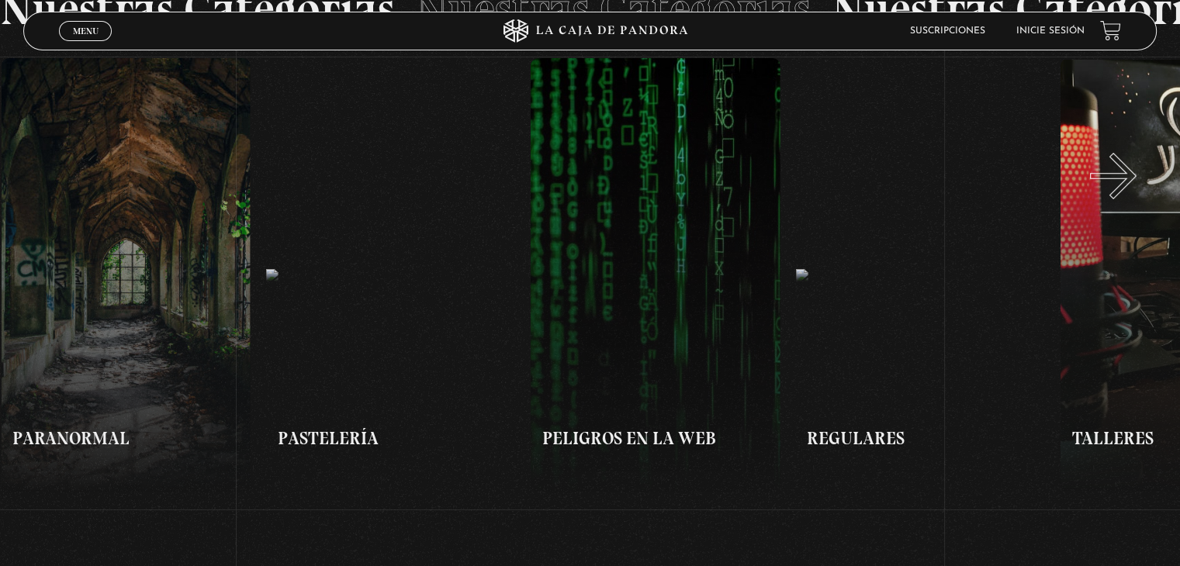
click at [1133, 192] on button "»" at bounding box center [885, 275] width 590 height 434
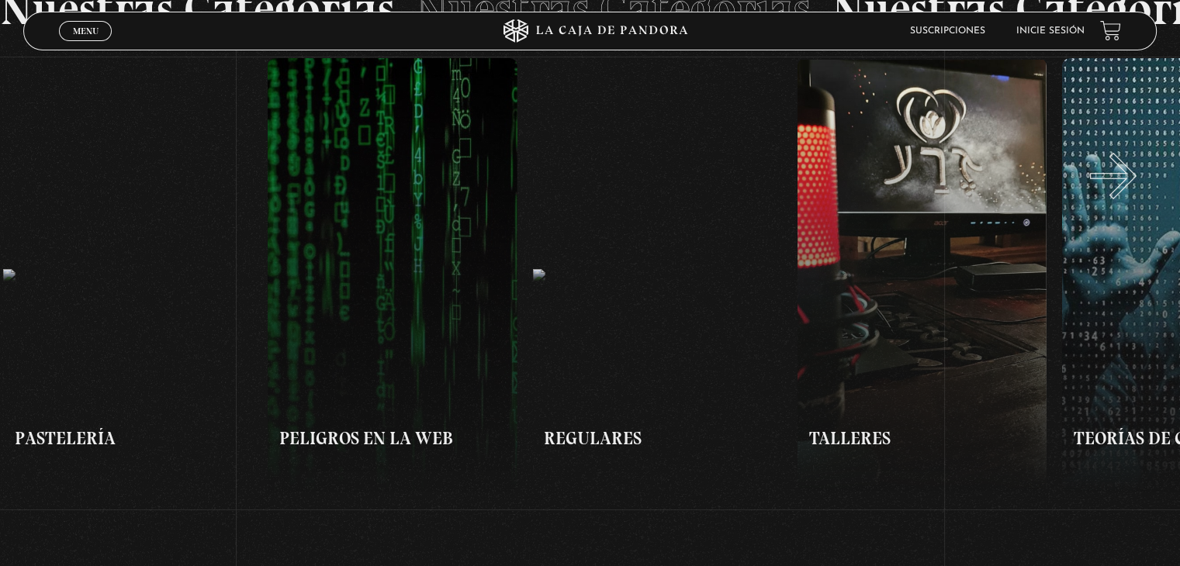
click at [1133, 192] on button "»" at bounding box center [885, 275] width 590 height 434
